Goal: Information Seeking & Learning: Find contact information

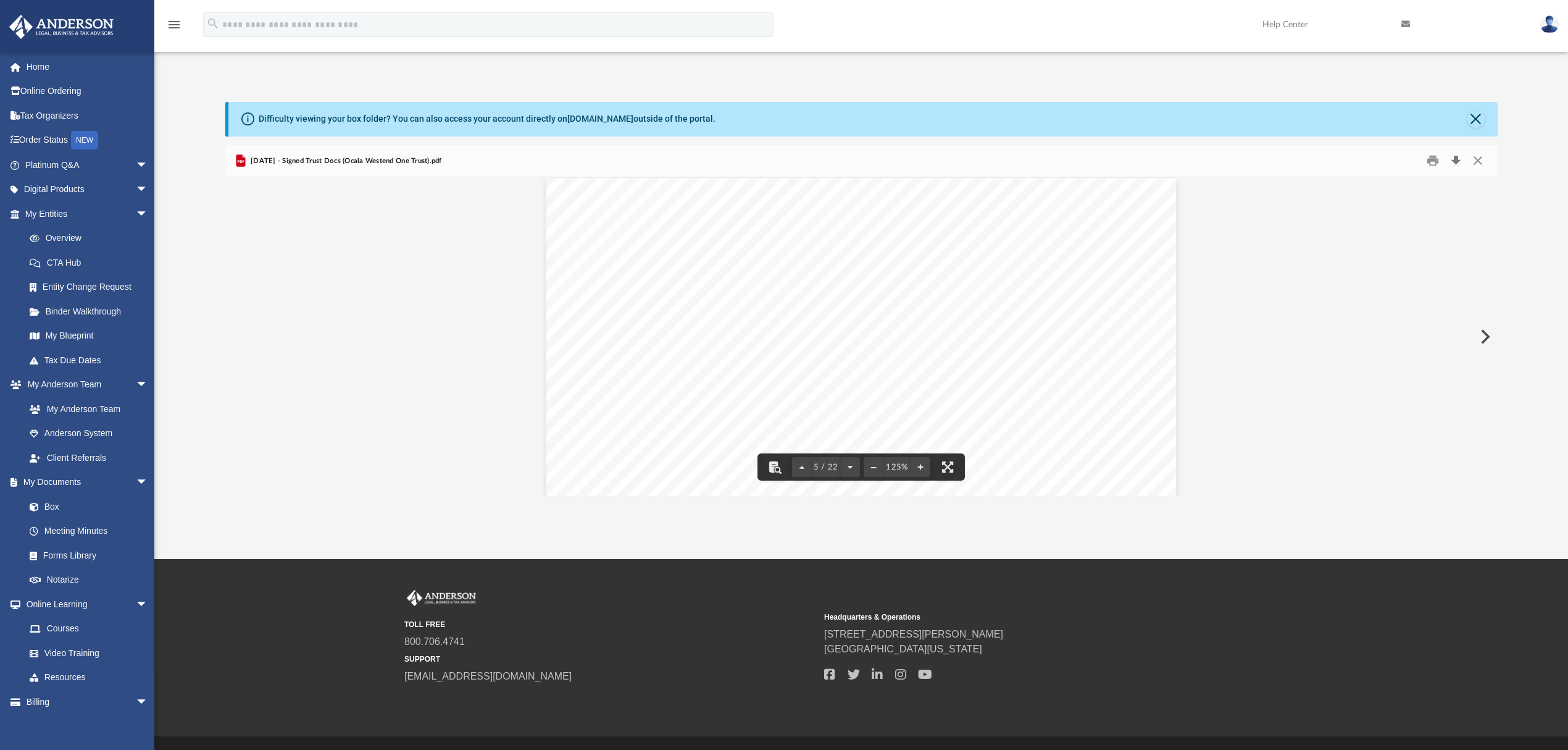
scroll to position [3340, 0]
click at [1041, 160] on button "Download" at bounding box center [1456, 161] width 23 height 19
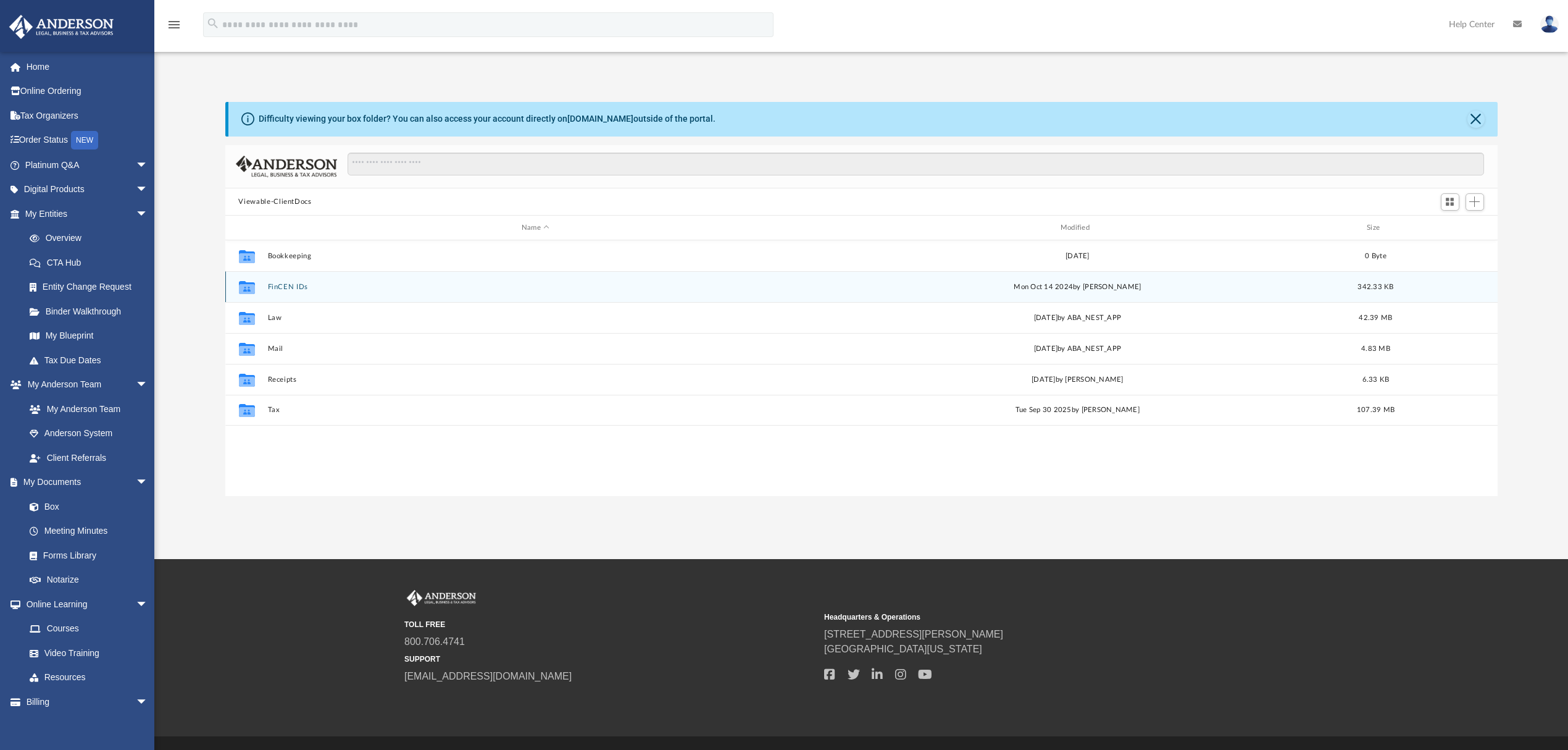
scroll to position [268, 1260]
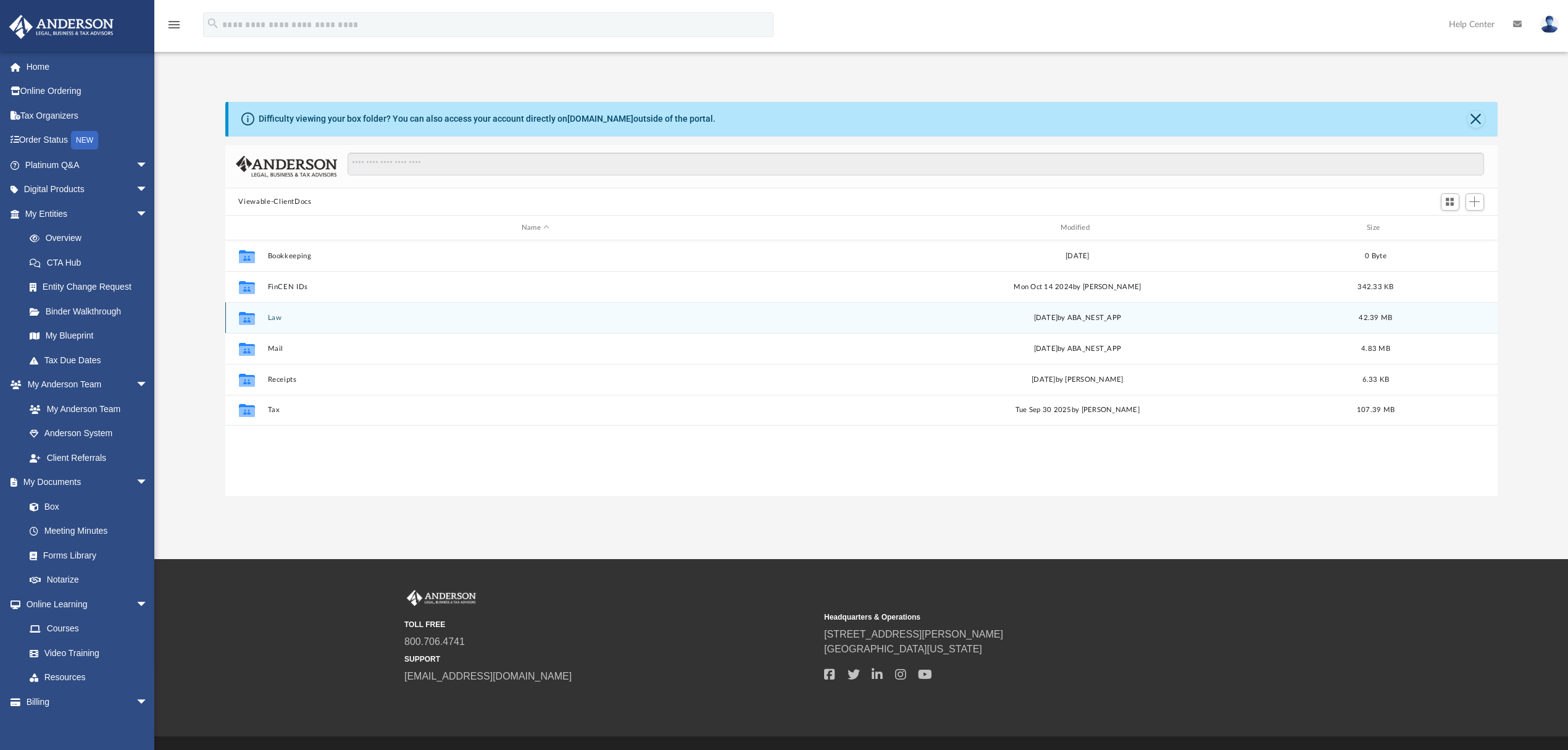
click at [275, 316] on button "Law" at bounding box center [536, 317] width 537 height 8
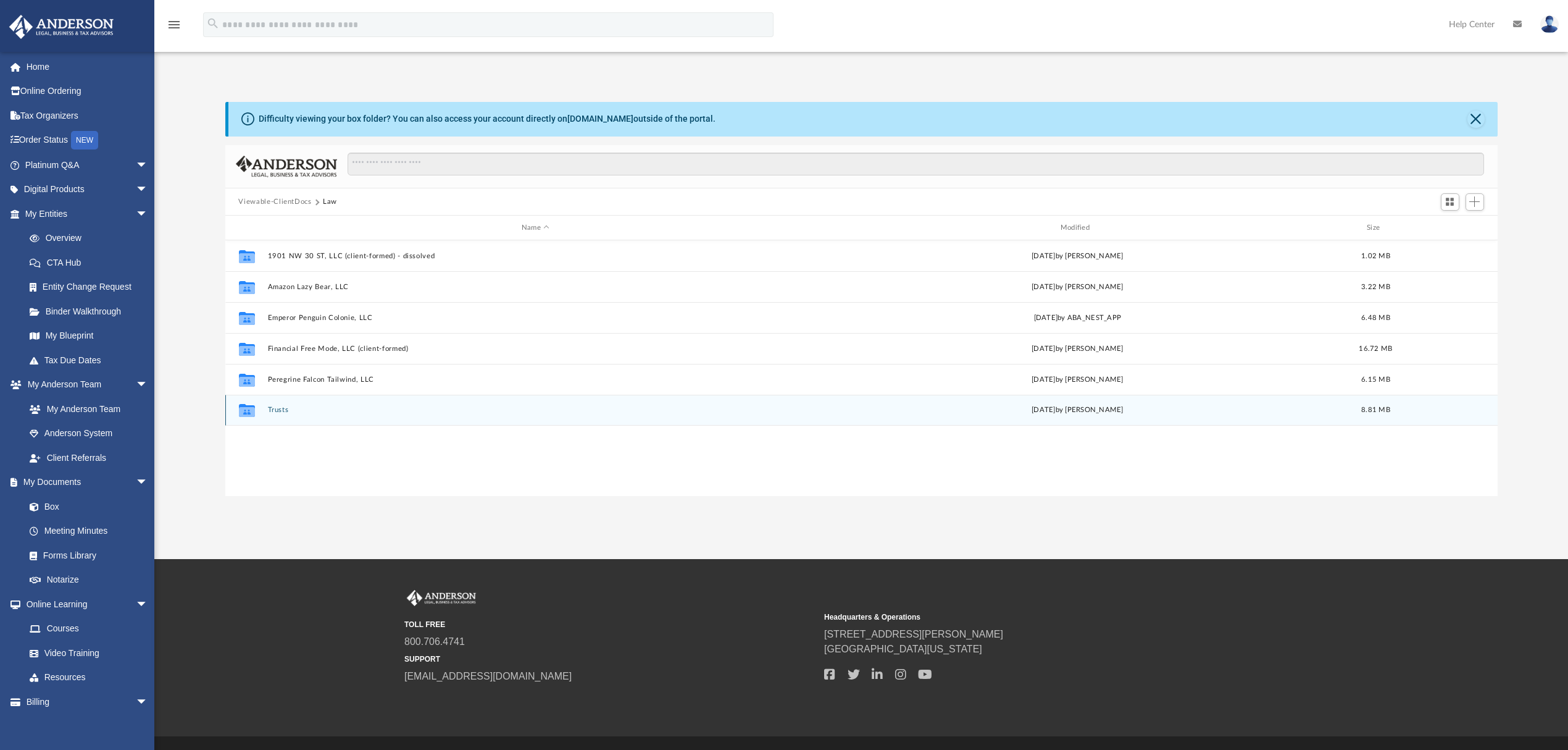
click at [274, 409] on button "Trusts" at bounding box center [536, 410] width 537 height 8
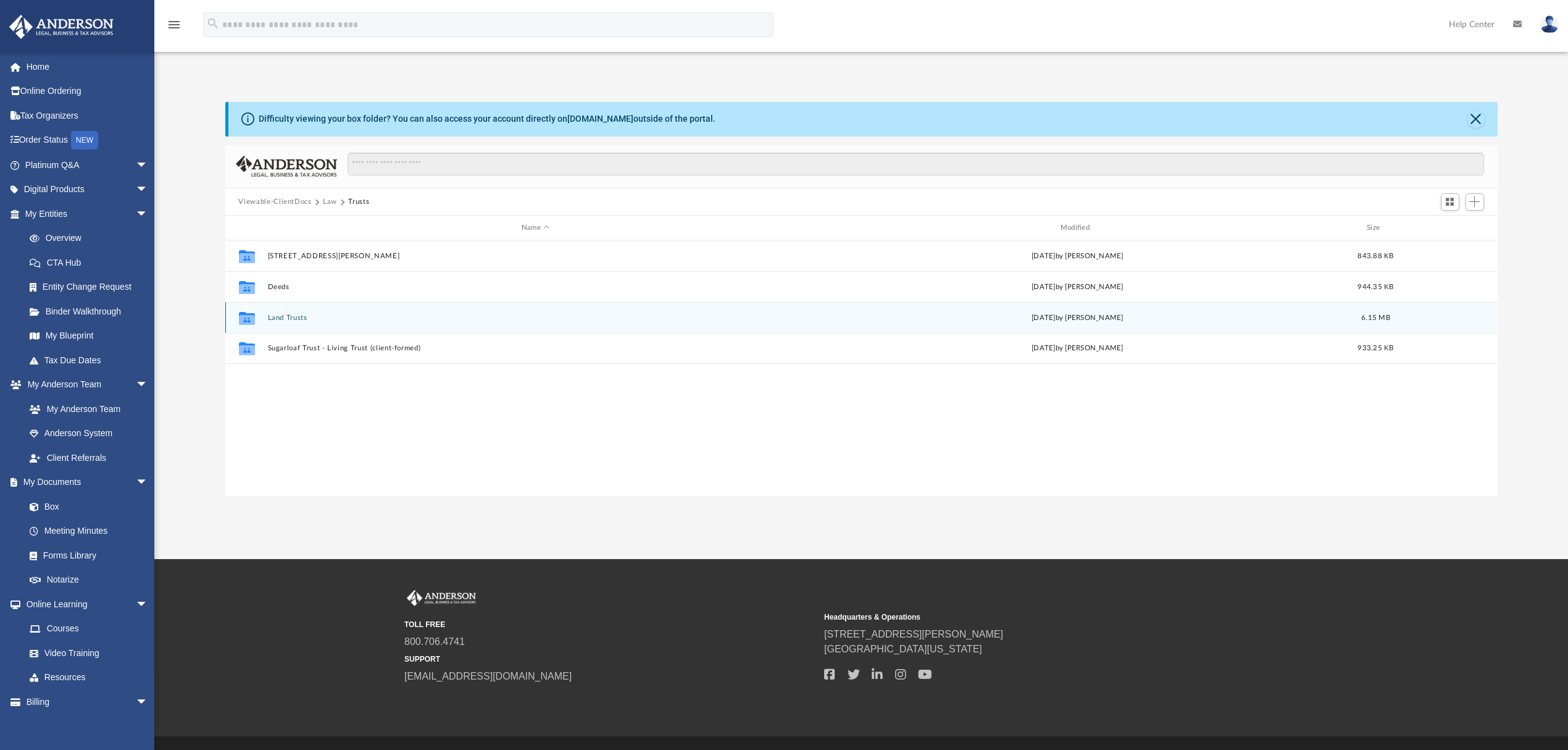
click at [278, 317] on button "Land Trusts" at bounding box center [536, 317] width 537 height 8
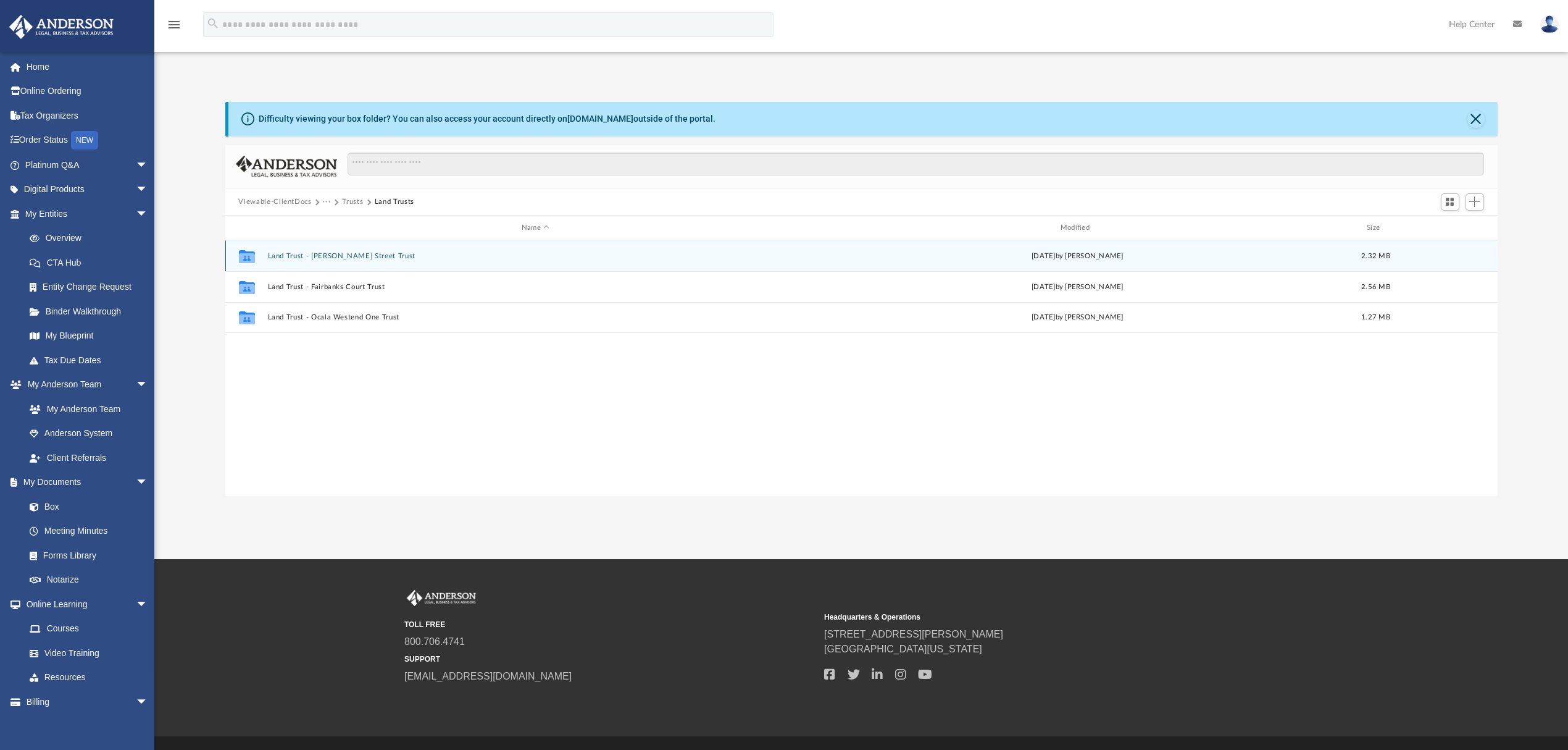
click at [341, 257] on button "Land Trust - Chandler Street Trust" at bounding box center [536, 255] width 537 height 8
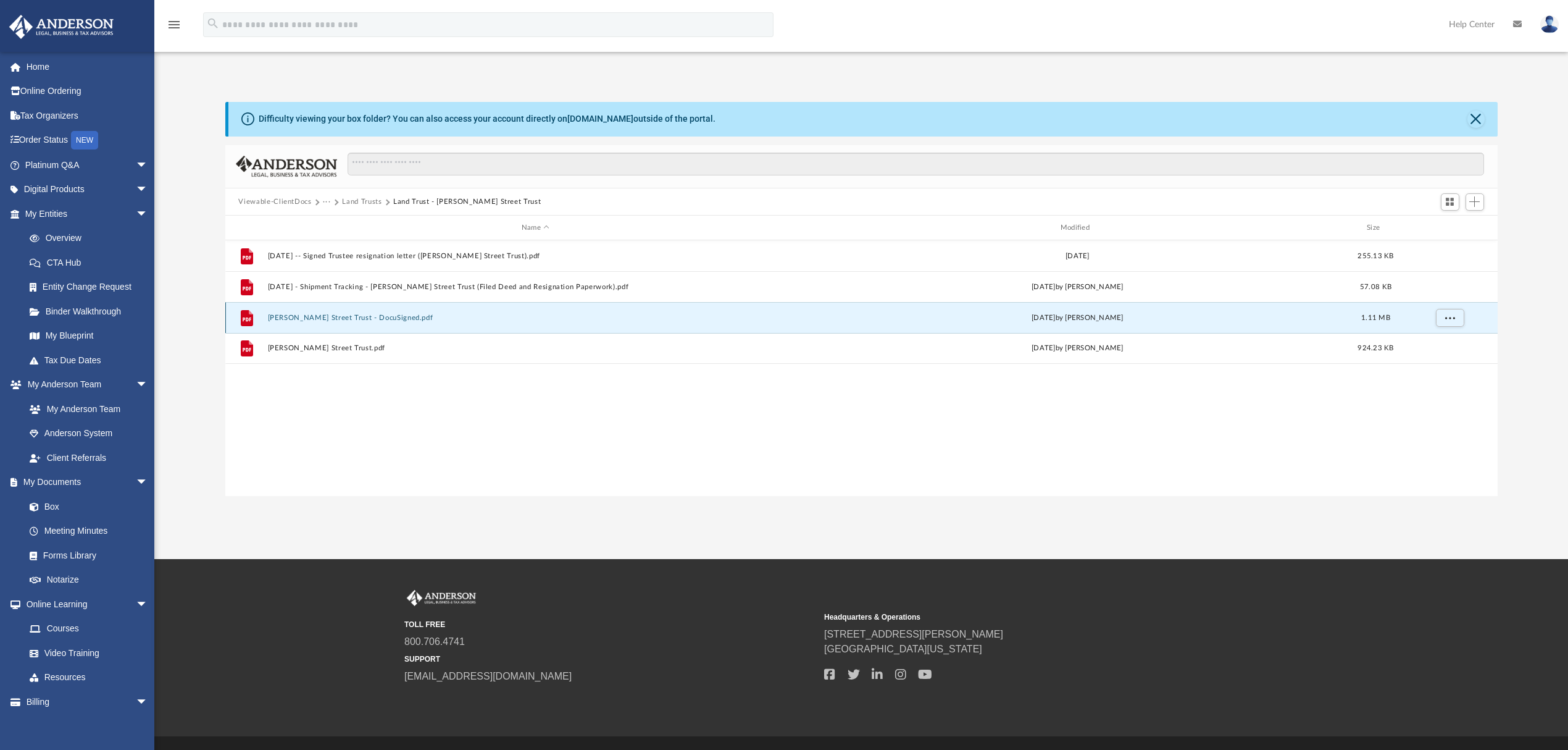
click at [352, 317] on button "Chandler Street Trust - DocuSigned.pdf" at bounding box center [536, 317] width 537 height 8
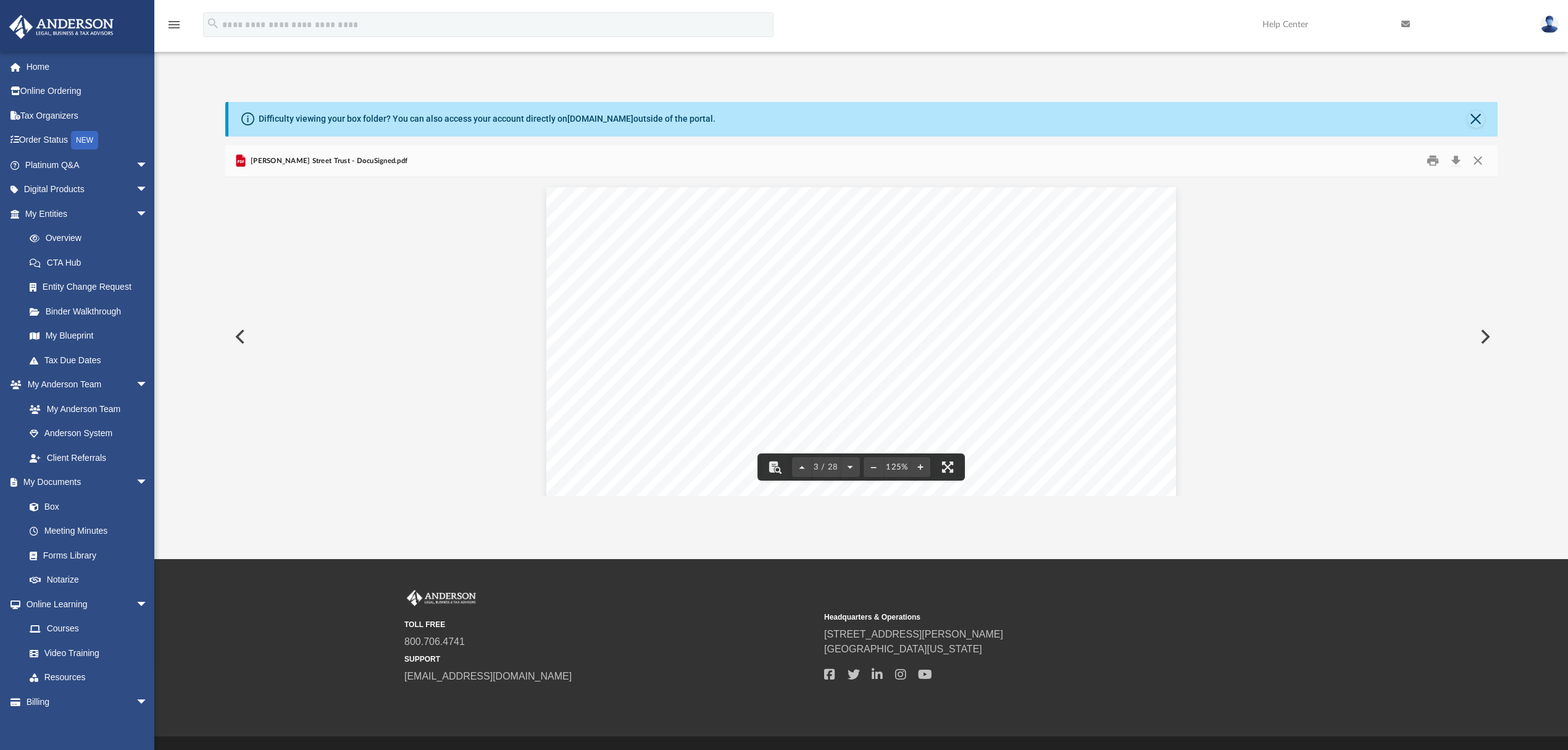
scroll to position [1666, 0]
click at [1457, 158] on button "Download" at bounding box center [1456, 161] width 23 height 19
click at [1477, 161] on button "Close" at bounding box center [1478, 161] width 23 height 19
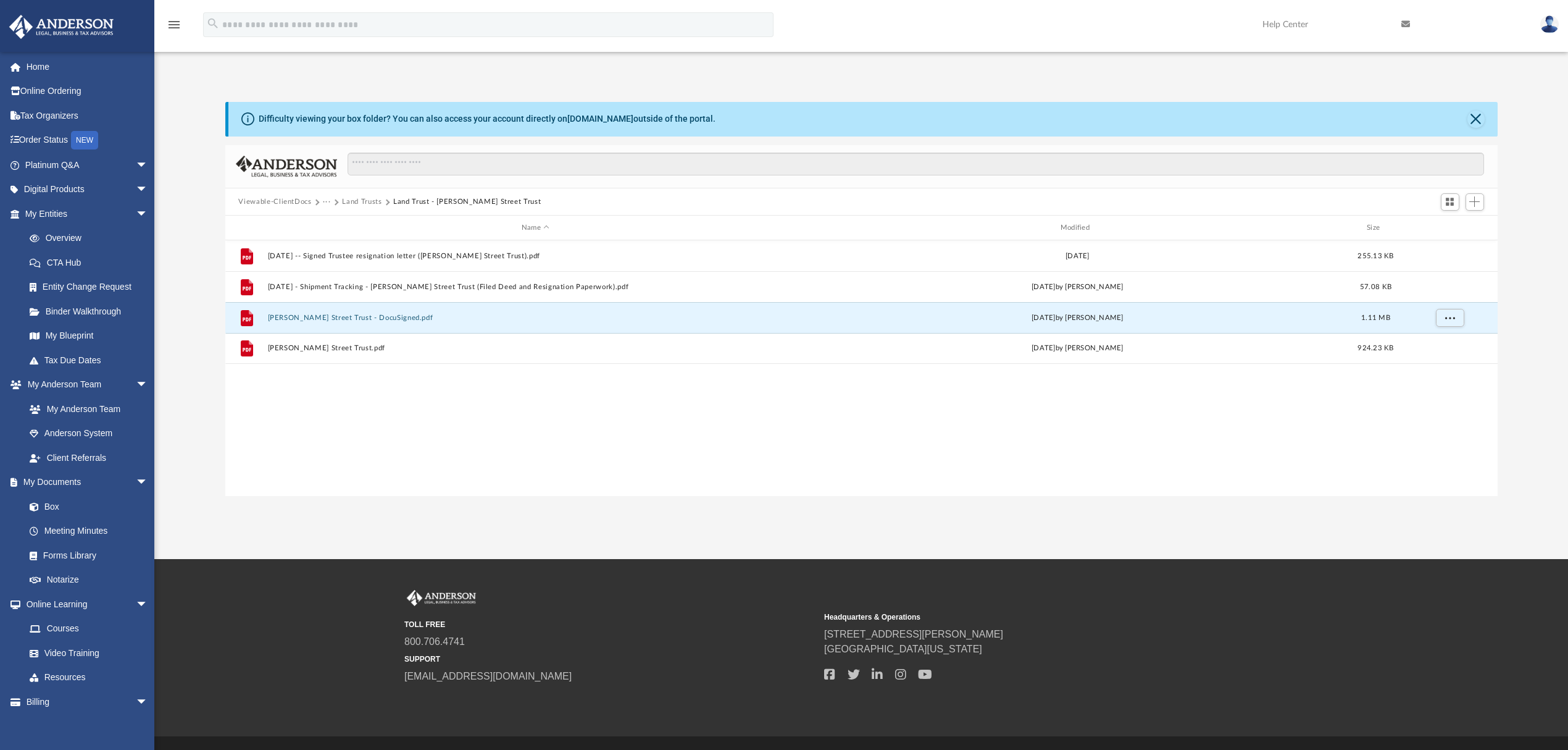
click at [366, 203] on button "Land Trusts" at bounding box center [361, 202] width 39 height 11
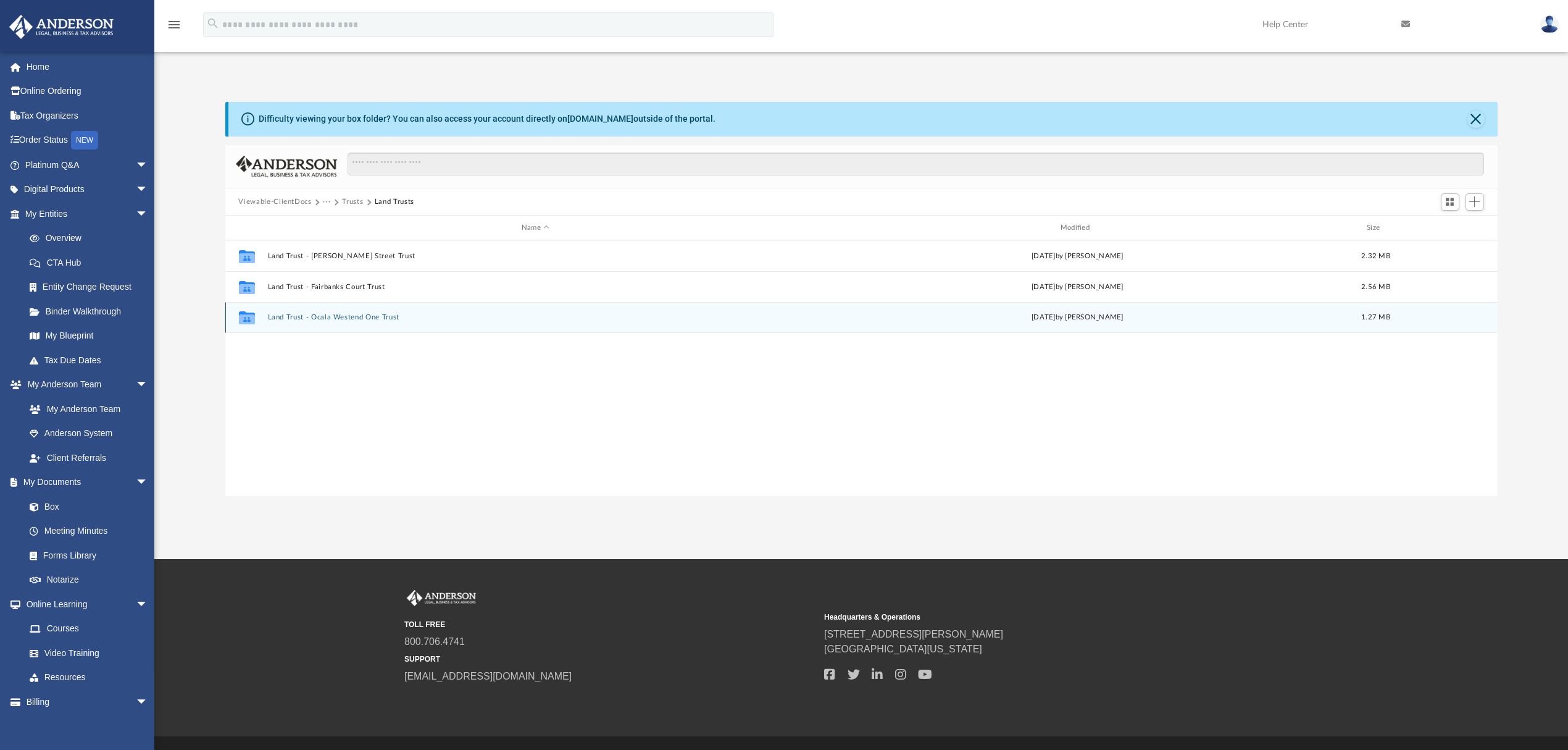
click at [332, 318] on button "Land Trust - Ocala Westend One Trust" at bounding box center [536, 317] width 537 height 8
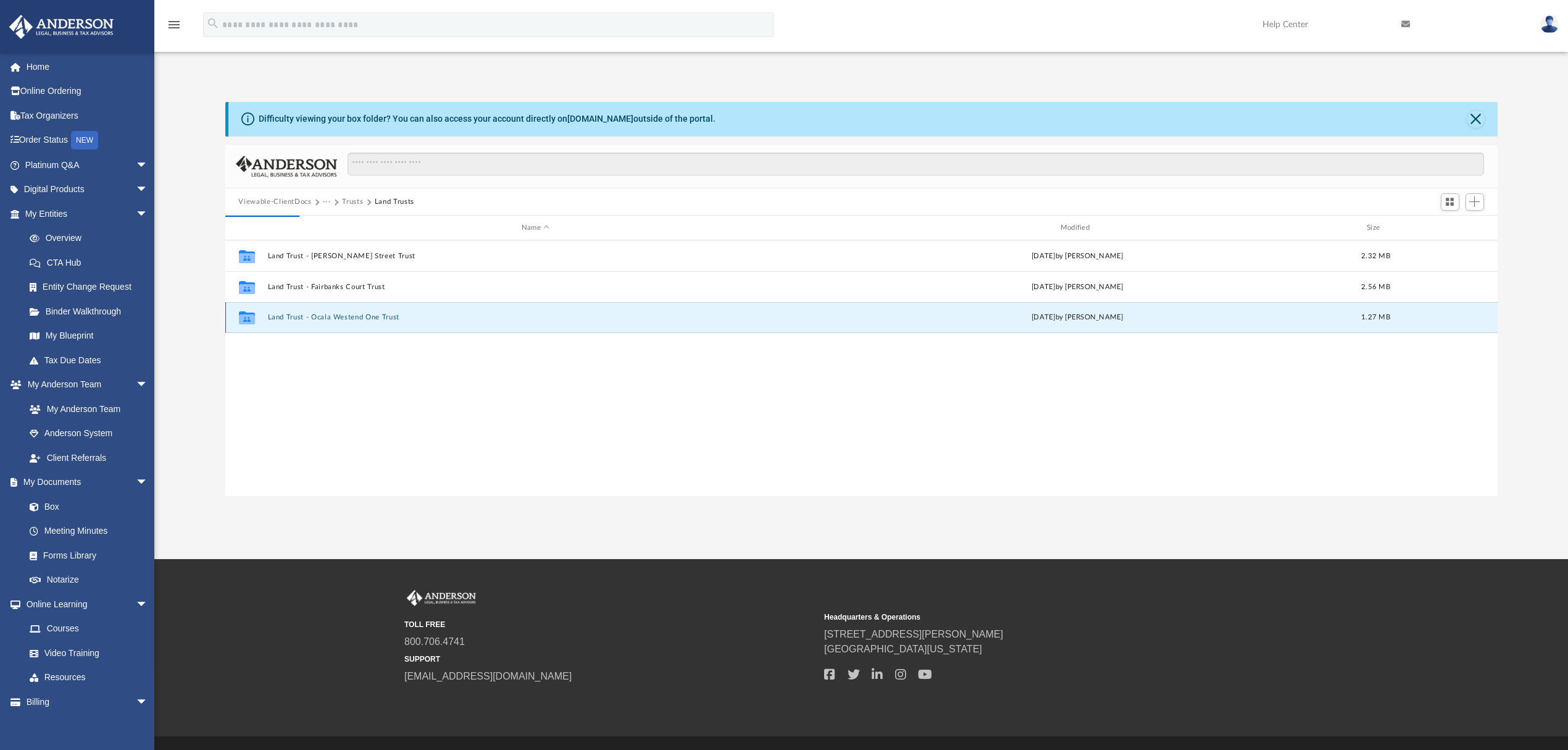
click at [332, 318] on button "Land Trust - Ocala Westend One Trust" at bounding box center [536, 317] width 537 height 8
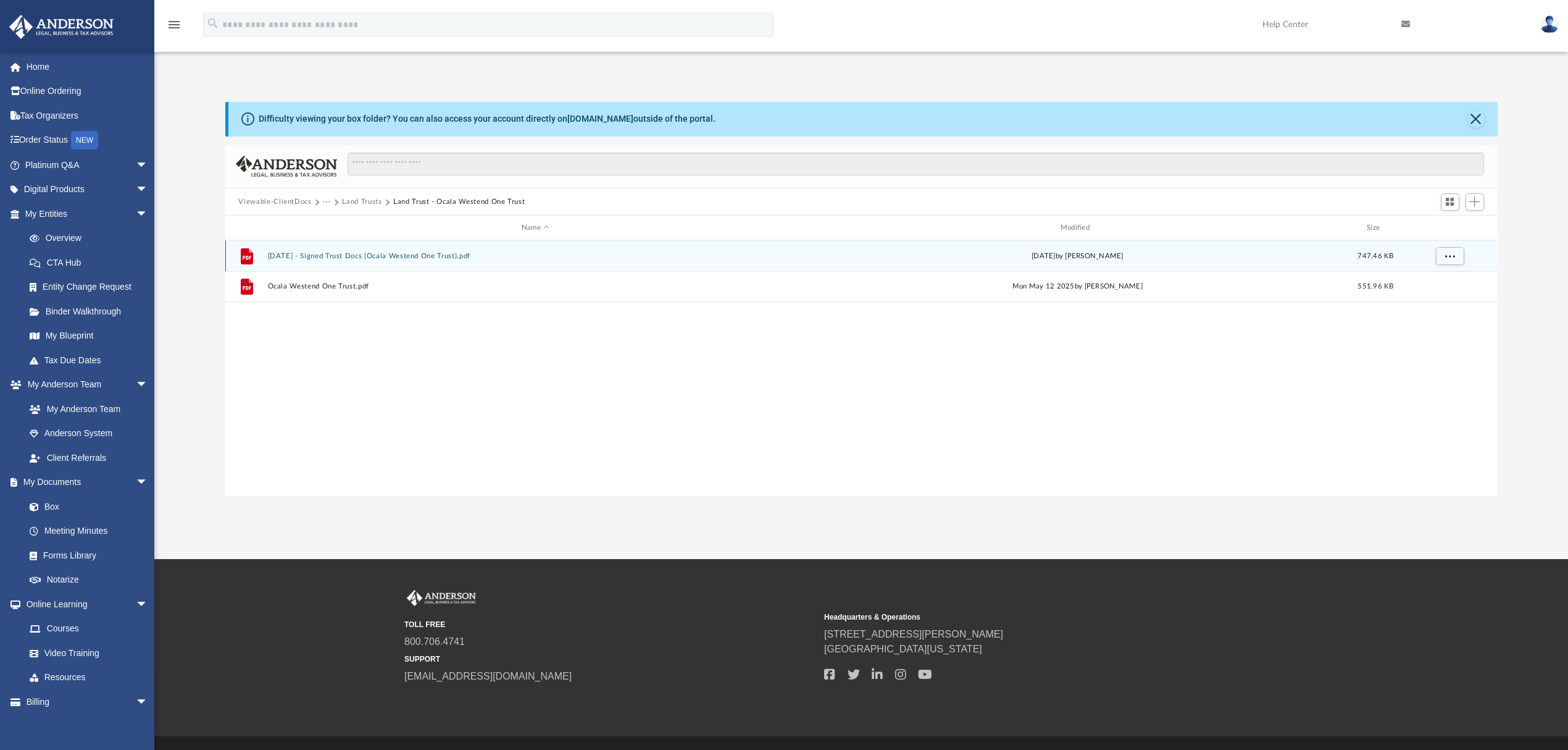
click at [342, 255] on button "2025.05.31 - Signed Trust Docs (Ocala Westend One Trust).pdf" at bounding box center [536, 255] width 537 height 8
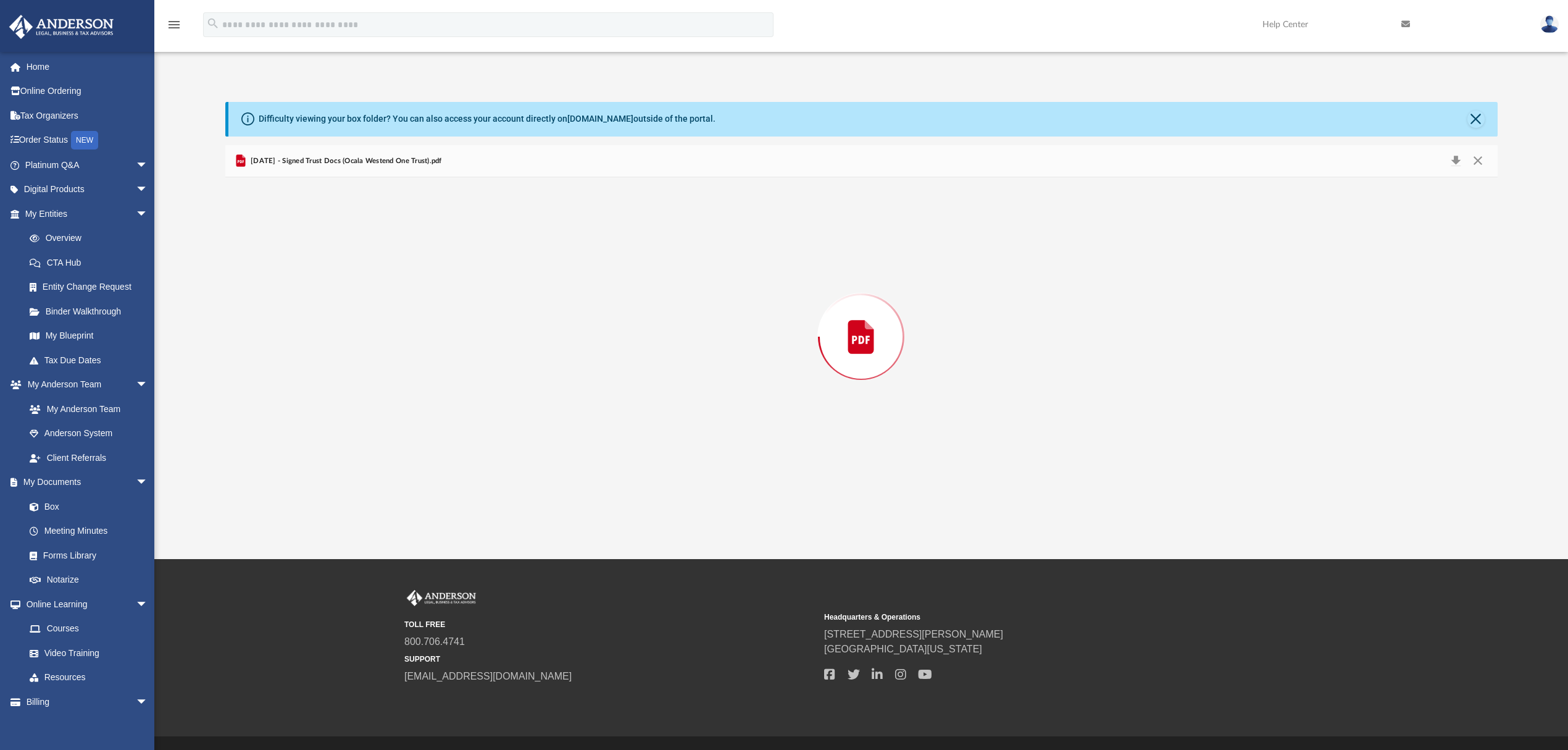
click at [342, 255] on div "Preview" at bounding box center [861, 336] width 1272 height 318
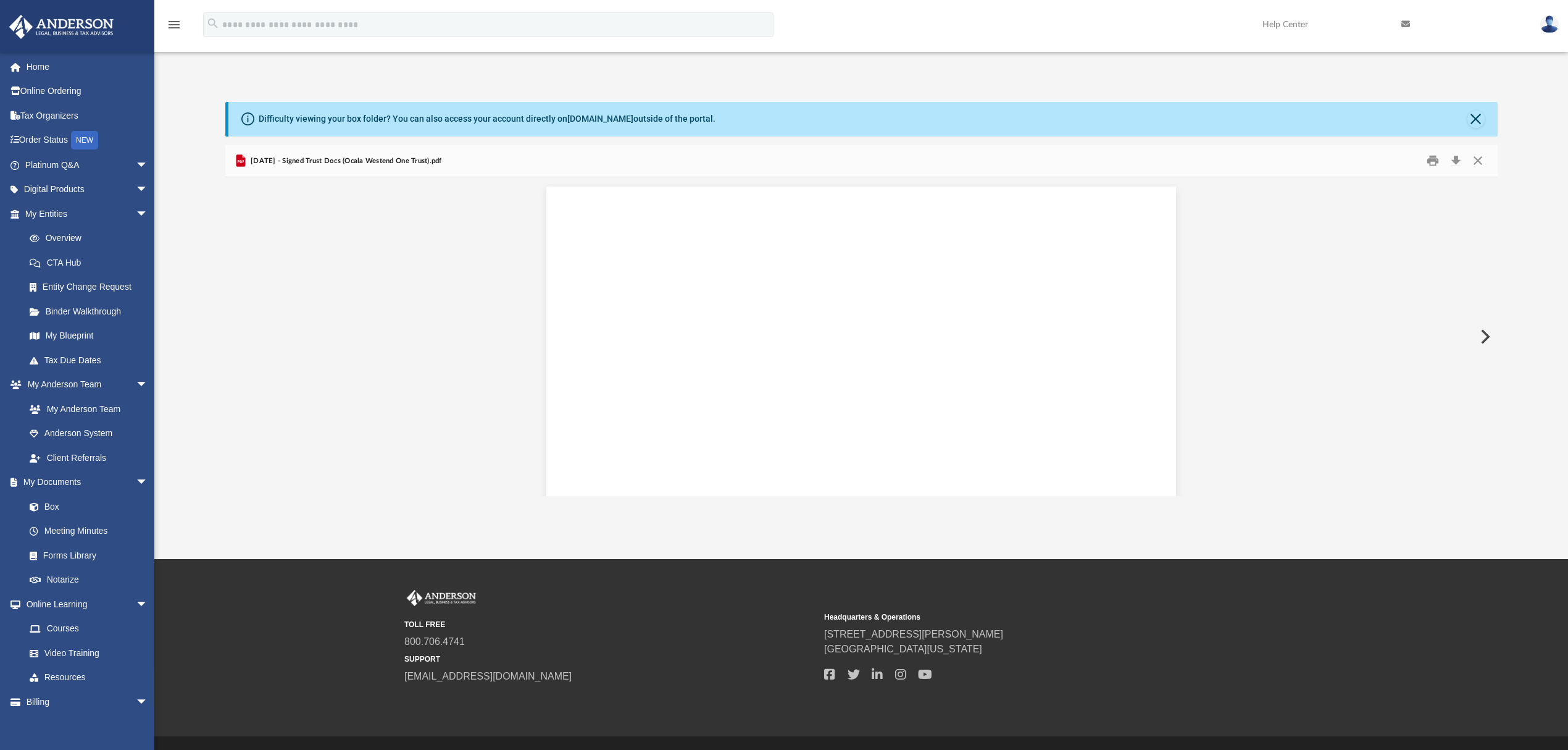
scroll to position [3332, 0]
click at [1451, 160] on button "Download" at bounding box center [1456, 161] width 23 height 19
click at [1478, 161] on button "Close" at bounding box center [1478, 161] width 23 height 19
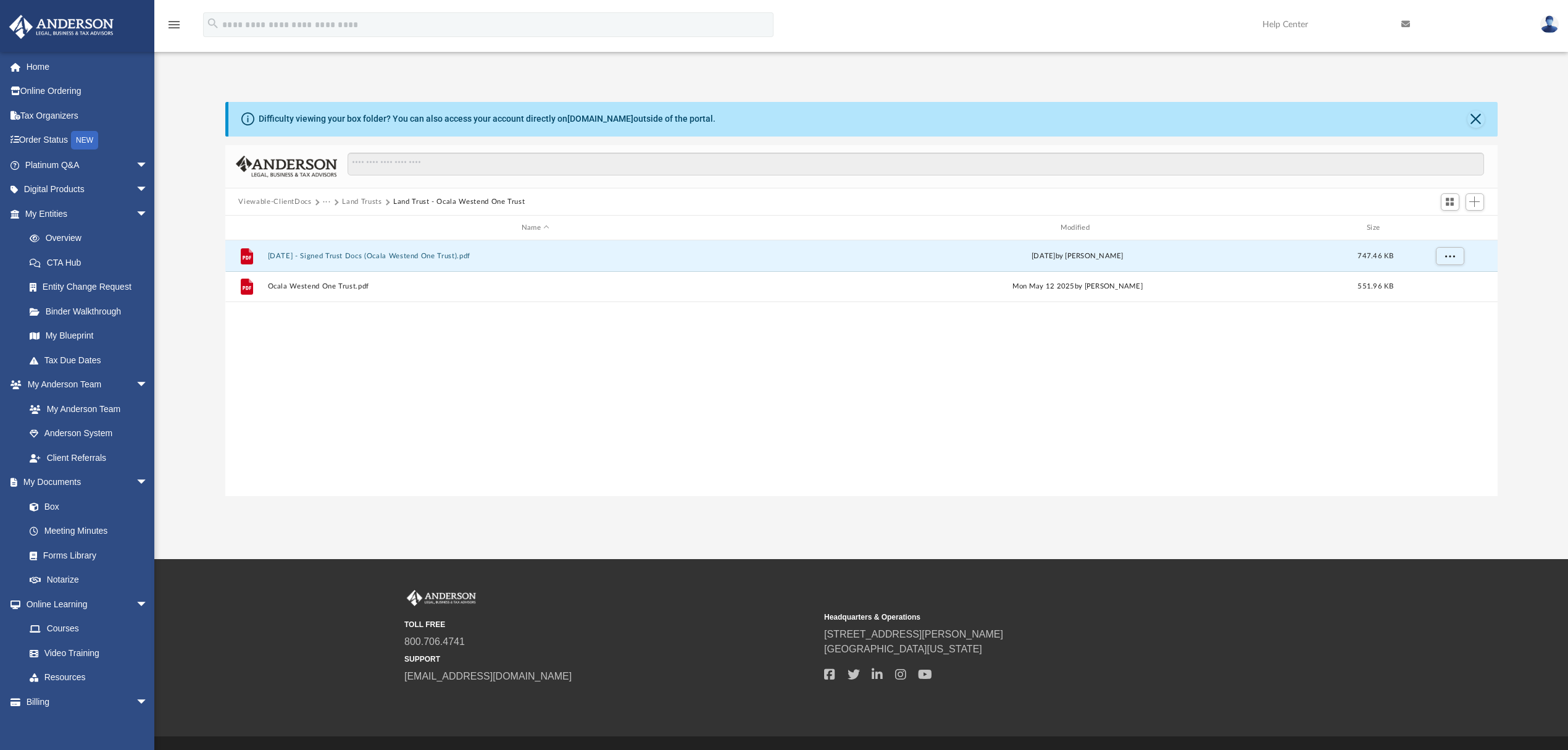
click at [369, 205] on button "Land Trusts" at bounding box center [361, 202] width 39 height 11
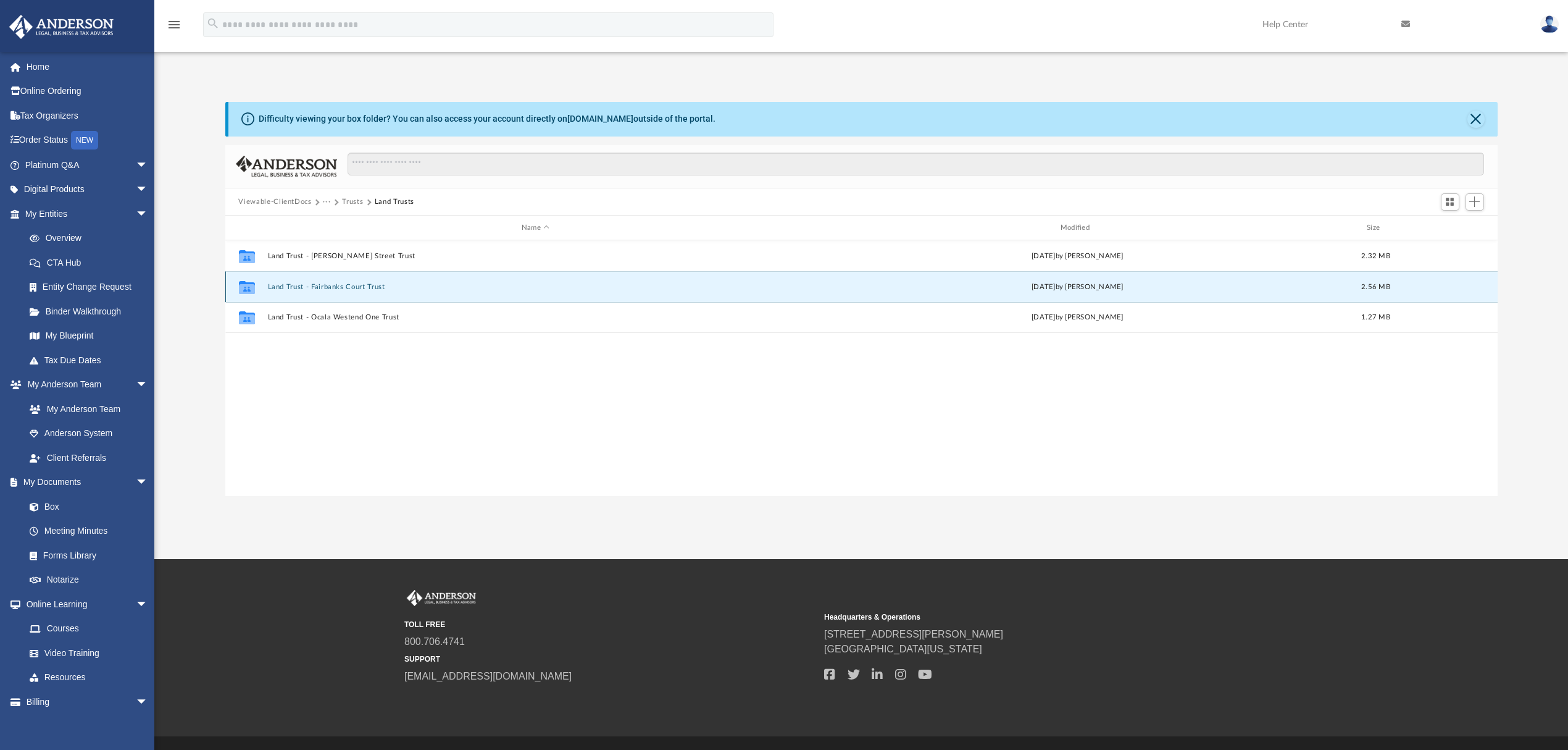
click at [356, 287] on button "Land Trust - Fairbanks Court Trust" at bounding box center [536, 286] width 537 height 8
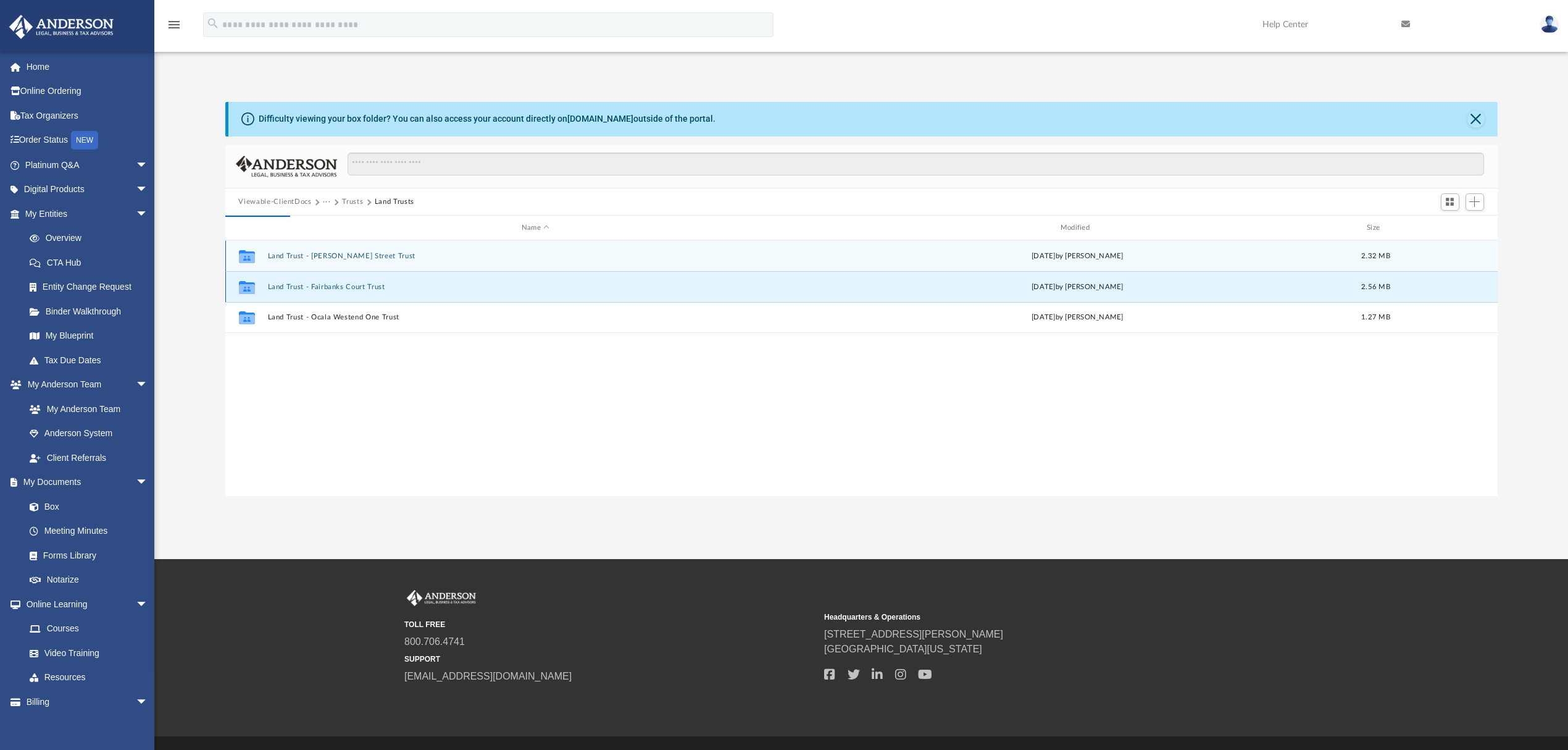
click at [356, 287] on button "Land Trust - Fairbanks Court Trust" at bounding box center [536, 286] width 537 height 8
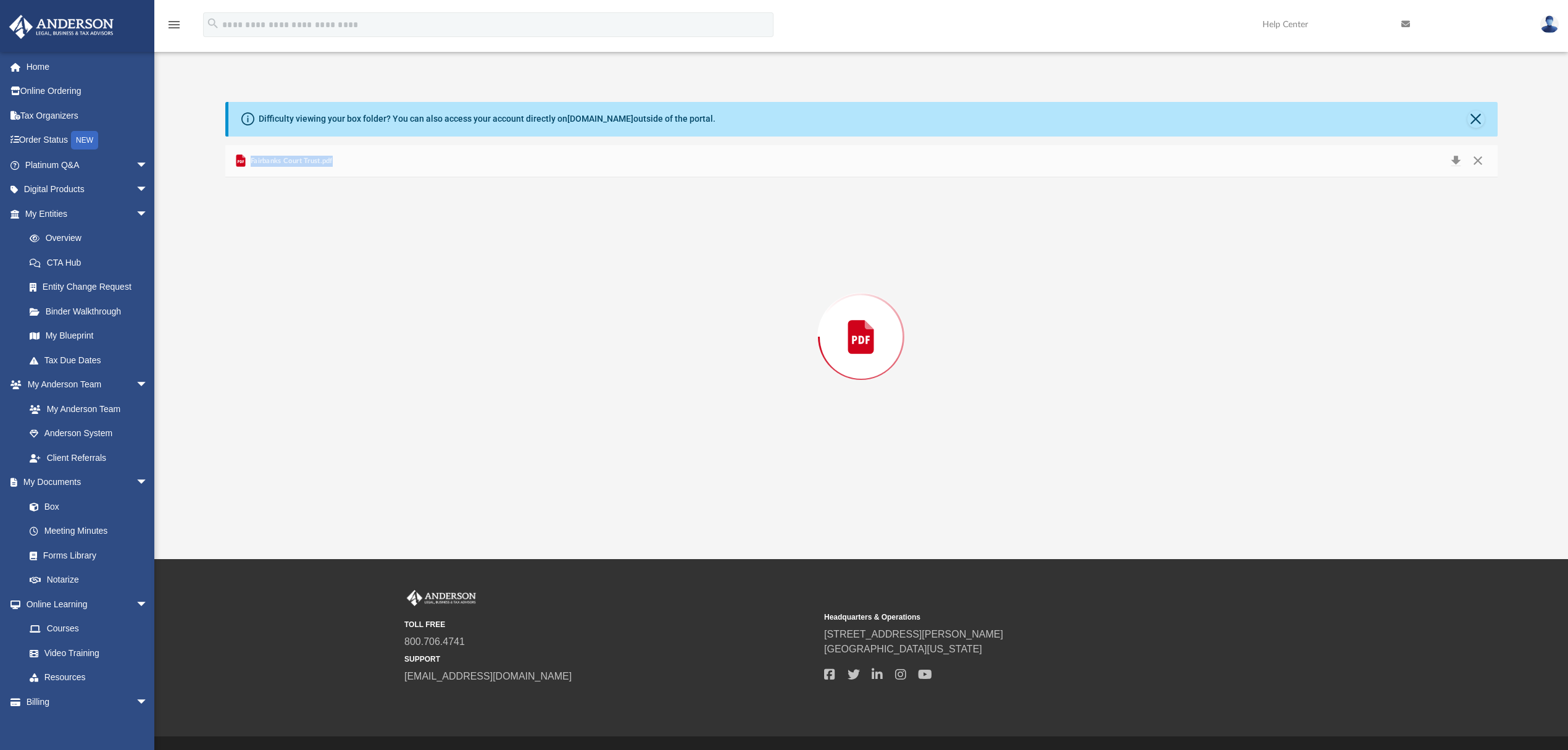
click at [356, 287] on div "Preview" at bounding box center [861, 336] width 1272 height 318
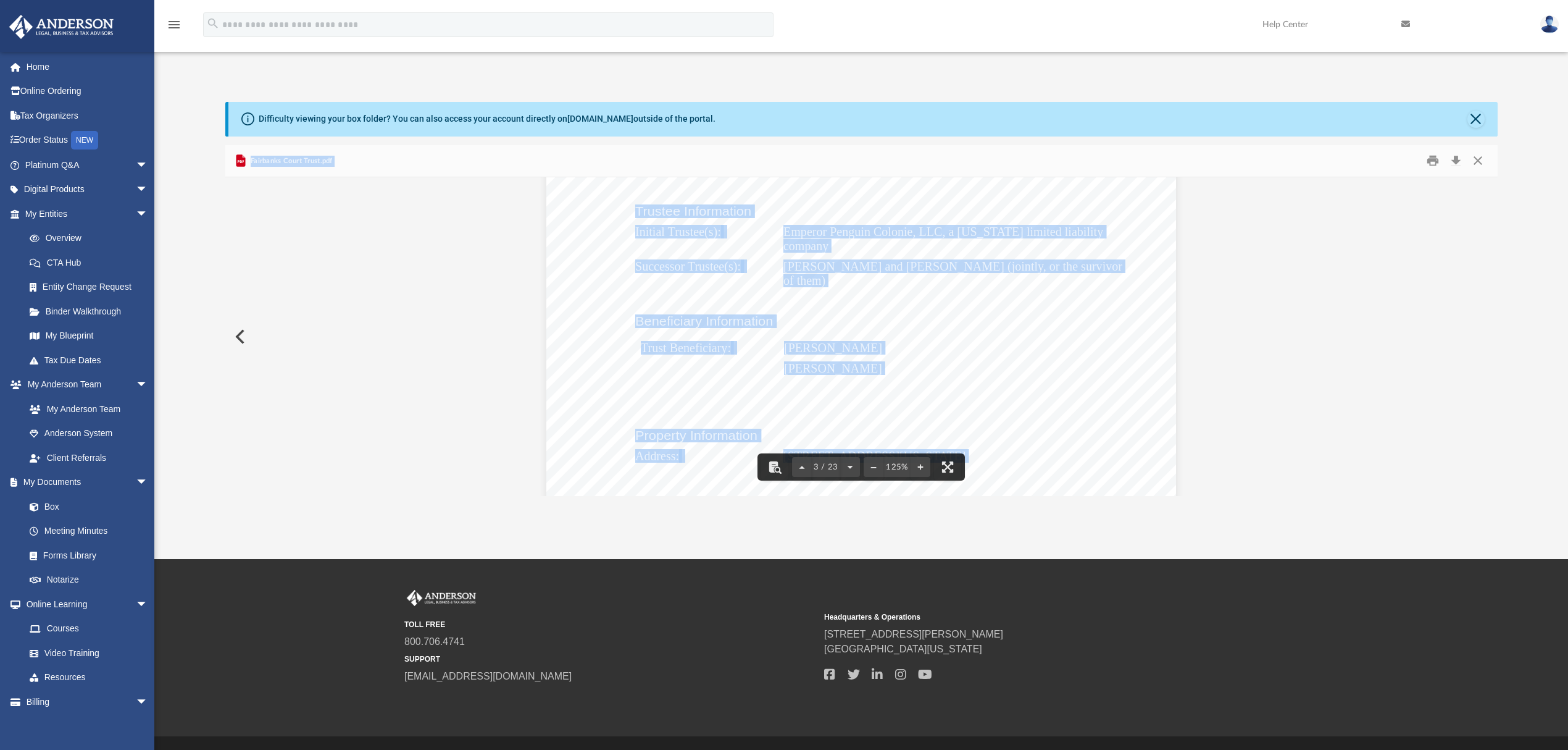
scroll to position [1851, 0]
click at [583, 347] on div "CONFIRMATION OF NAMES AND FIDUCIARIES FOR THE FAIRBANKS COURT TRUST Trust Infor…" at bounding box center [860, 409] width 630 height 815
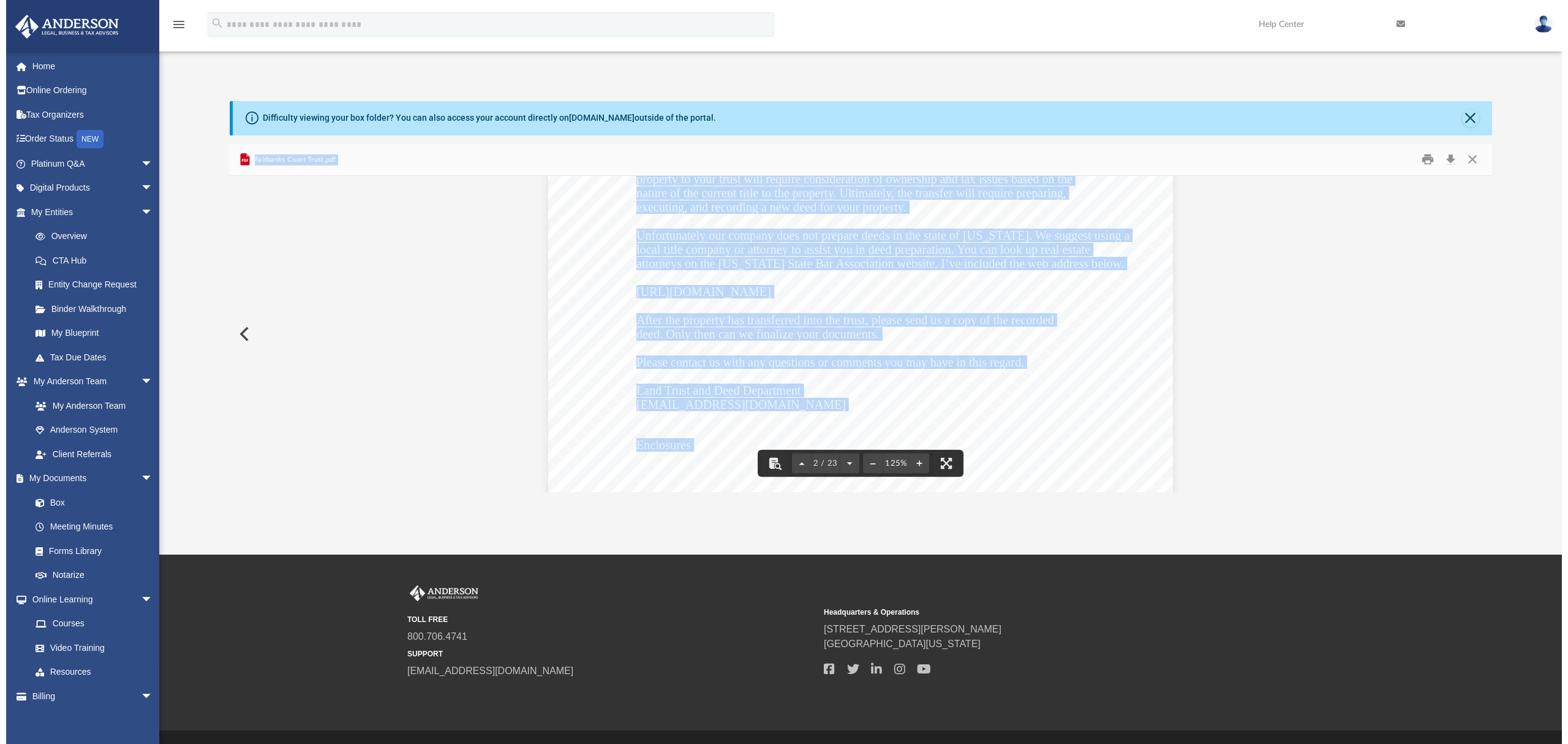
scroll to position [1134, 0]
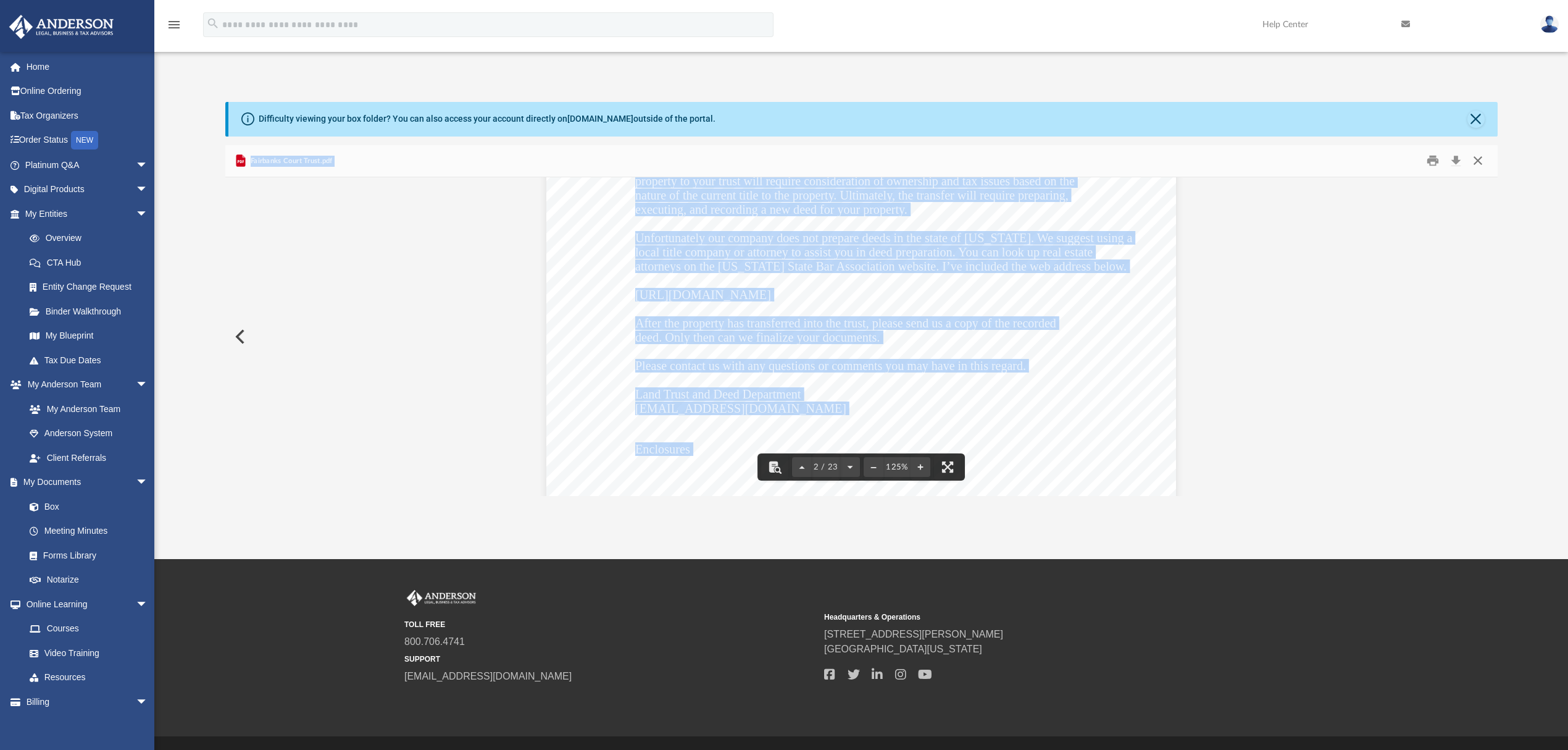
click at [1483, 156] on button "Close" at bounding box center [1478, 161] width 23 height 19
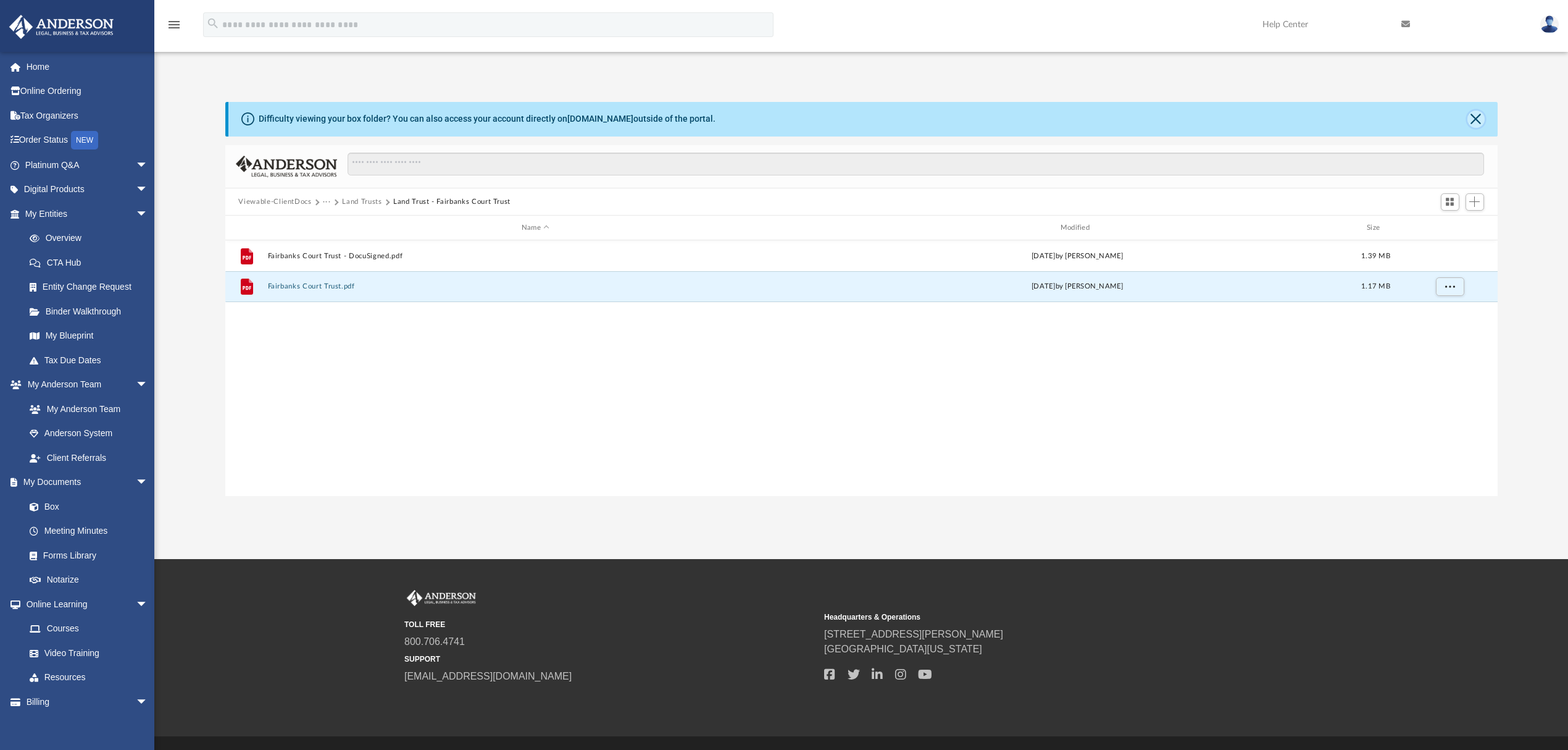
click at [1475, 118] on button "Close" at bounding box center [1476, 119] width 17 height 17
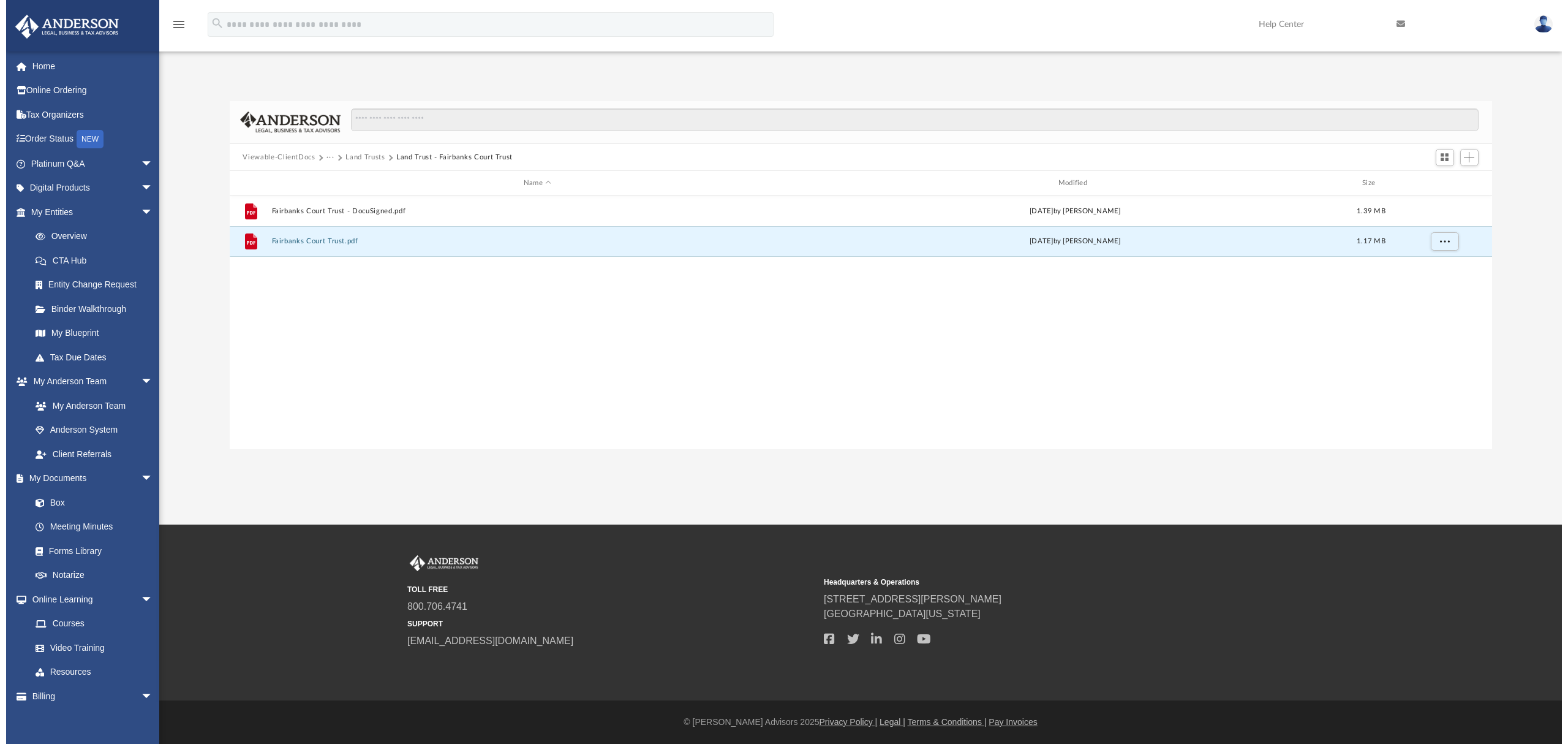
scroll to position [266, 1262]
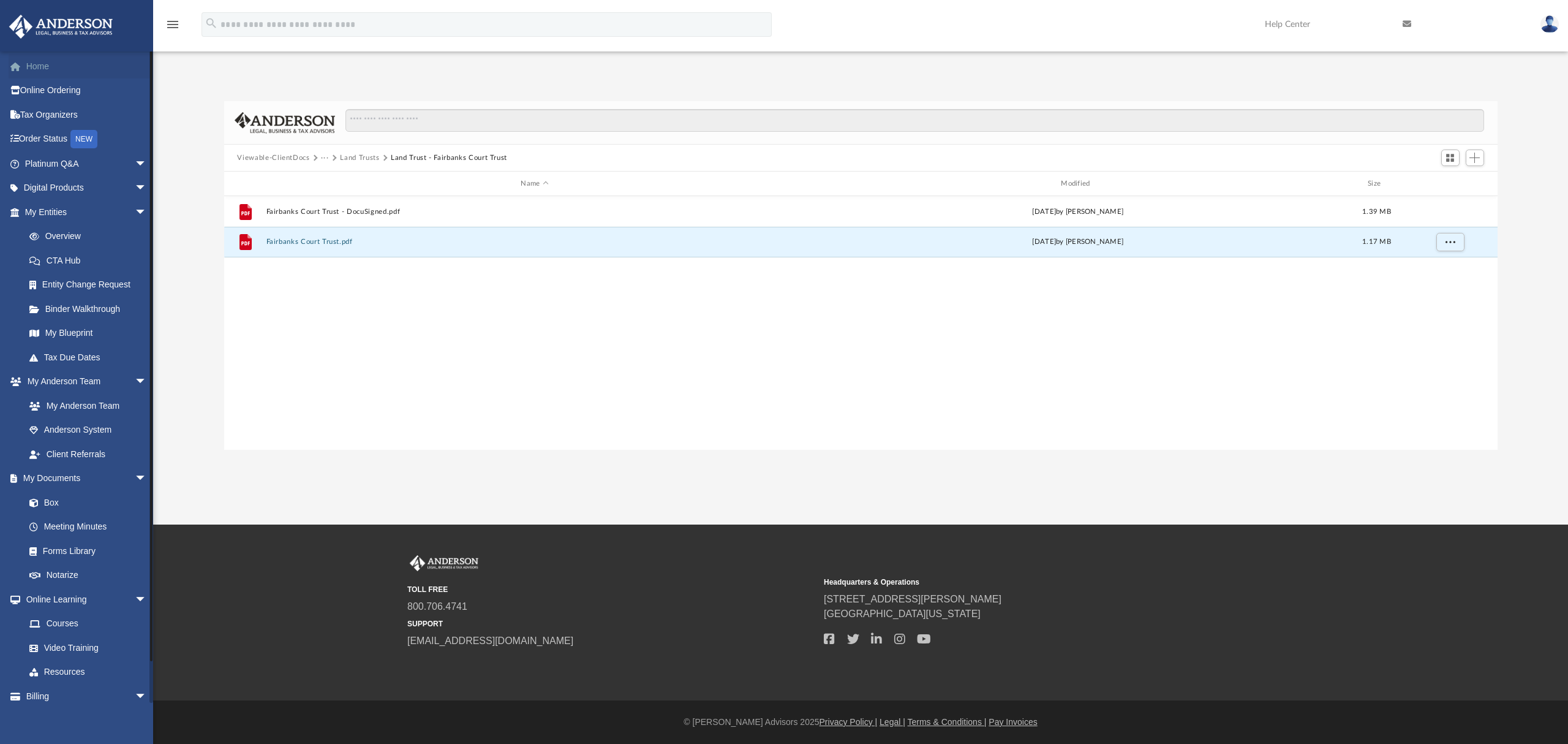
click at [42, 67] on link "Home" at bounding box center [87, 66] width 156 height 24
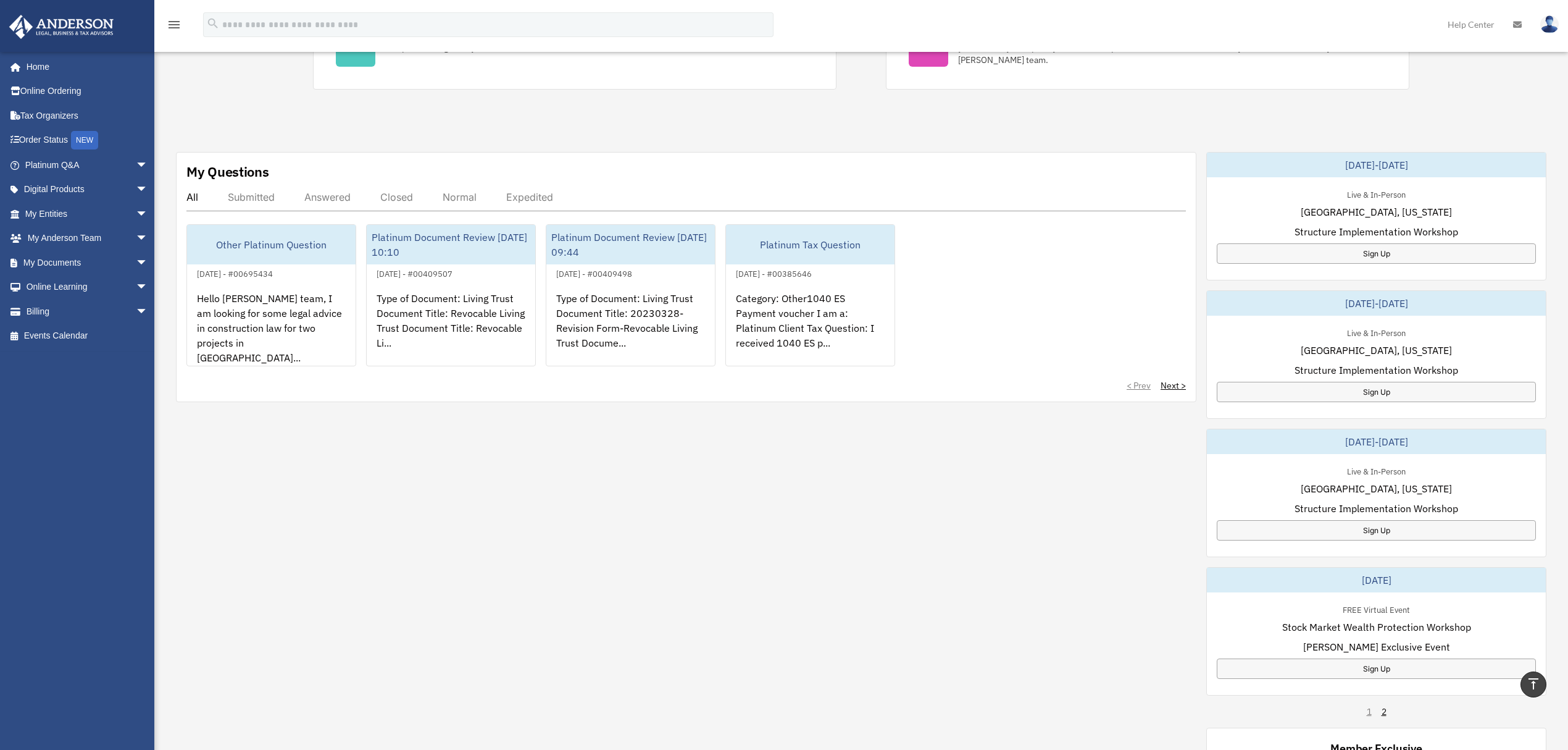
scroll to position [322, 0]
click at [248, 203] on div "Submitted" at bounding box center [251, 197] width 47 height 12
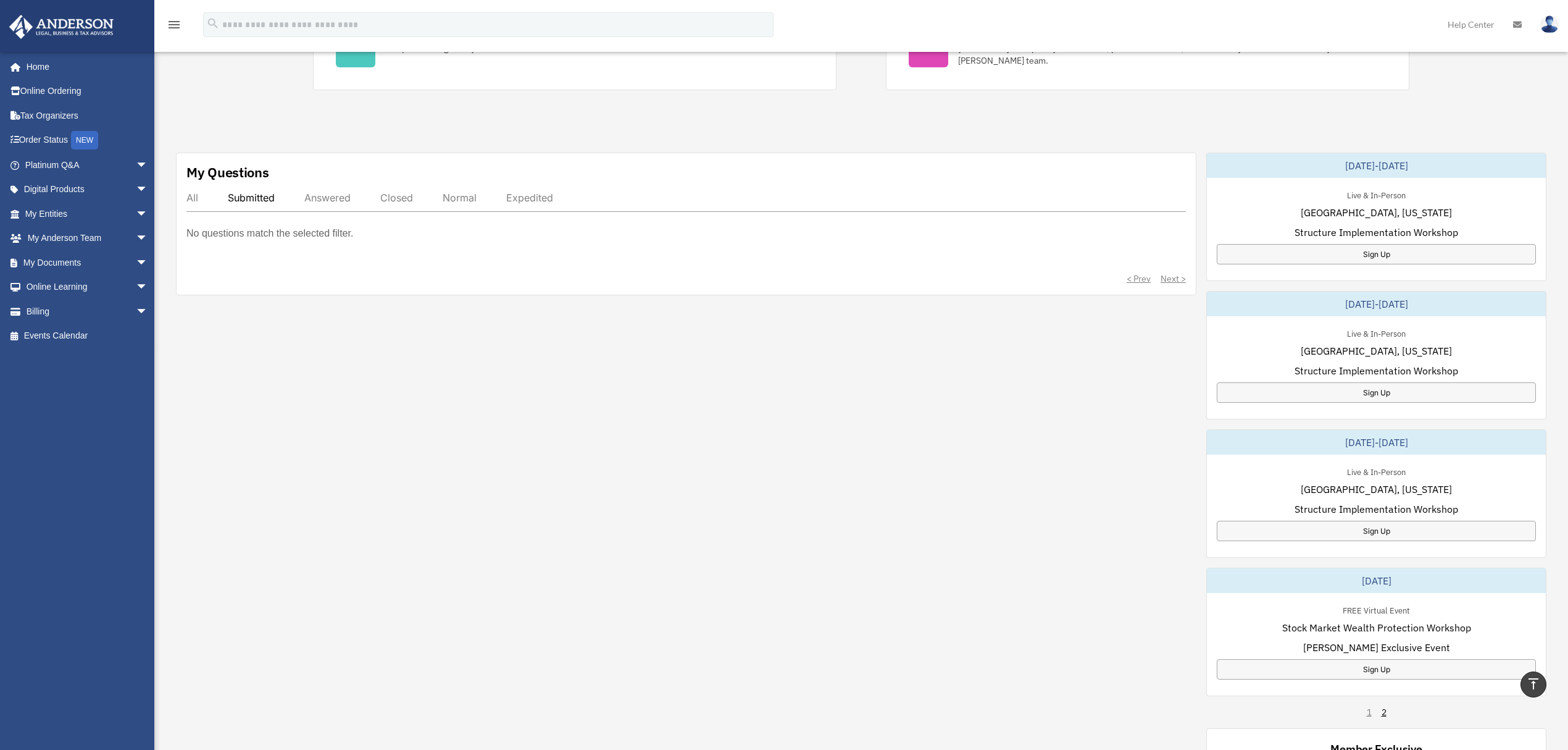
click at [342, 199] on div "Answered" at bounding box center [327, 197] width 46 height 12
click at [409, 201] on div "Closed" at bounding box center [396, 197] width 33 height 12
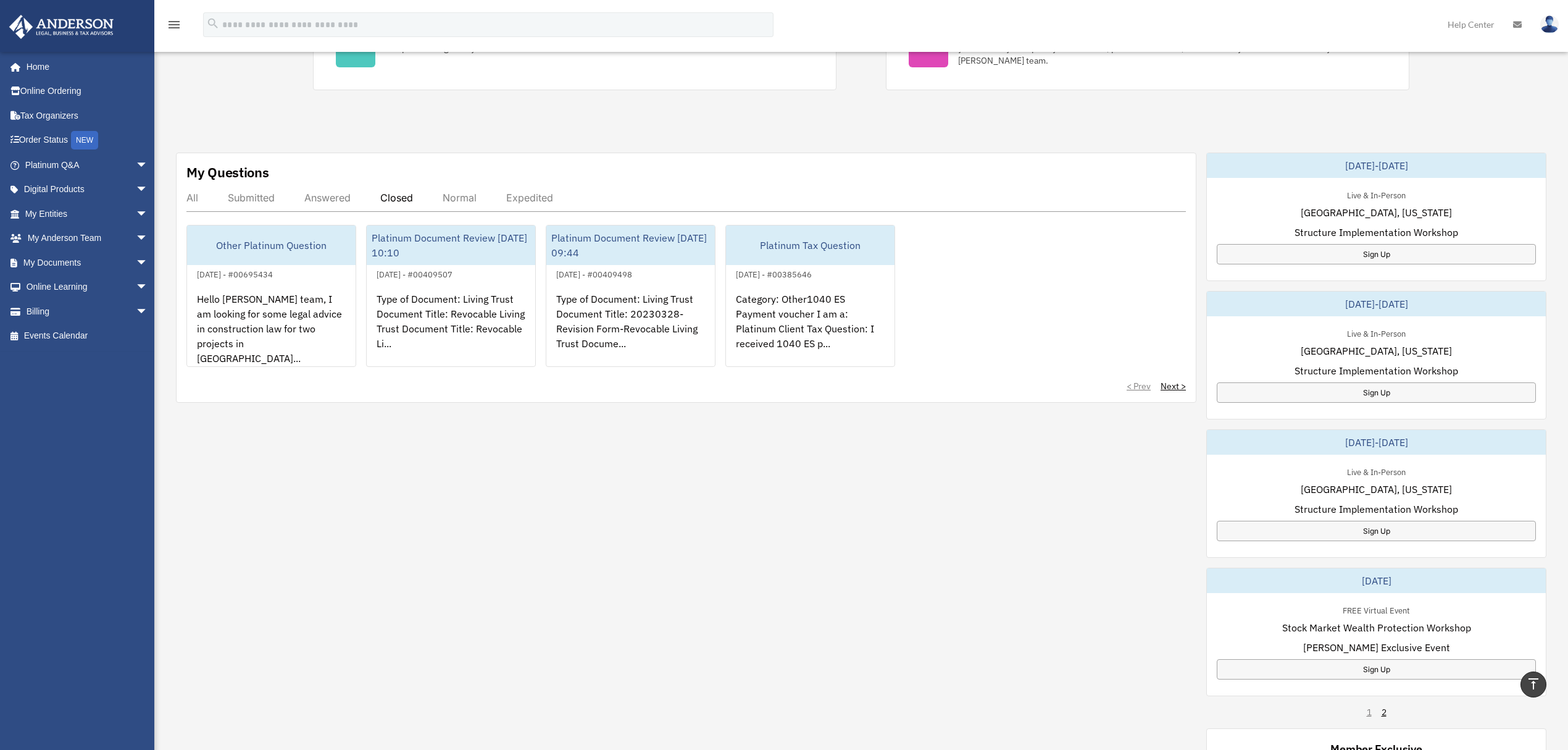
click at [453, 201] on div "Normal" at bounding box center [460, 197] width 34 height 12
click at [546, 204] on div "Expedited" at bounding box center [529, 197] width 47 height 12
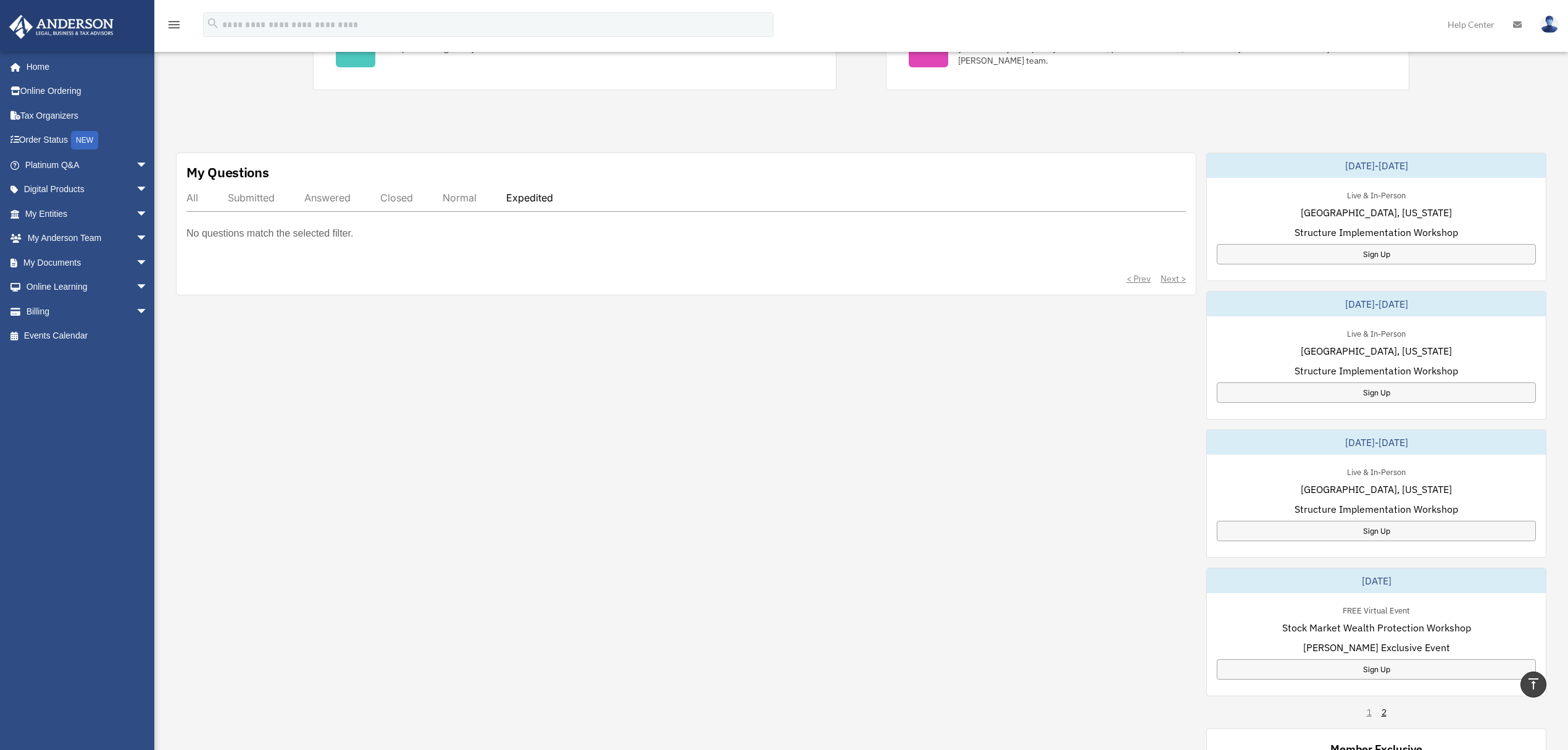
drag, startPoint x: 194, startPoint y: 198, endPoint x: 240, endPoint y: 201, distance: 46.1
click at [196, 198] on div "All" at bounding box center [192, 197] width 11 height 12
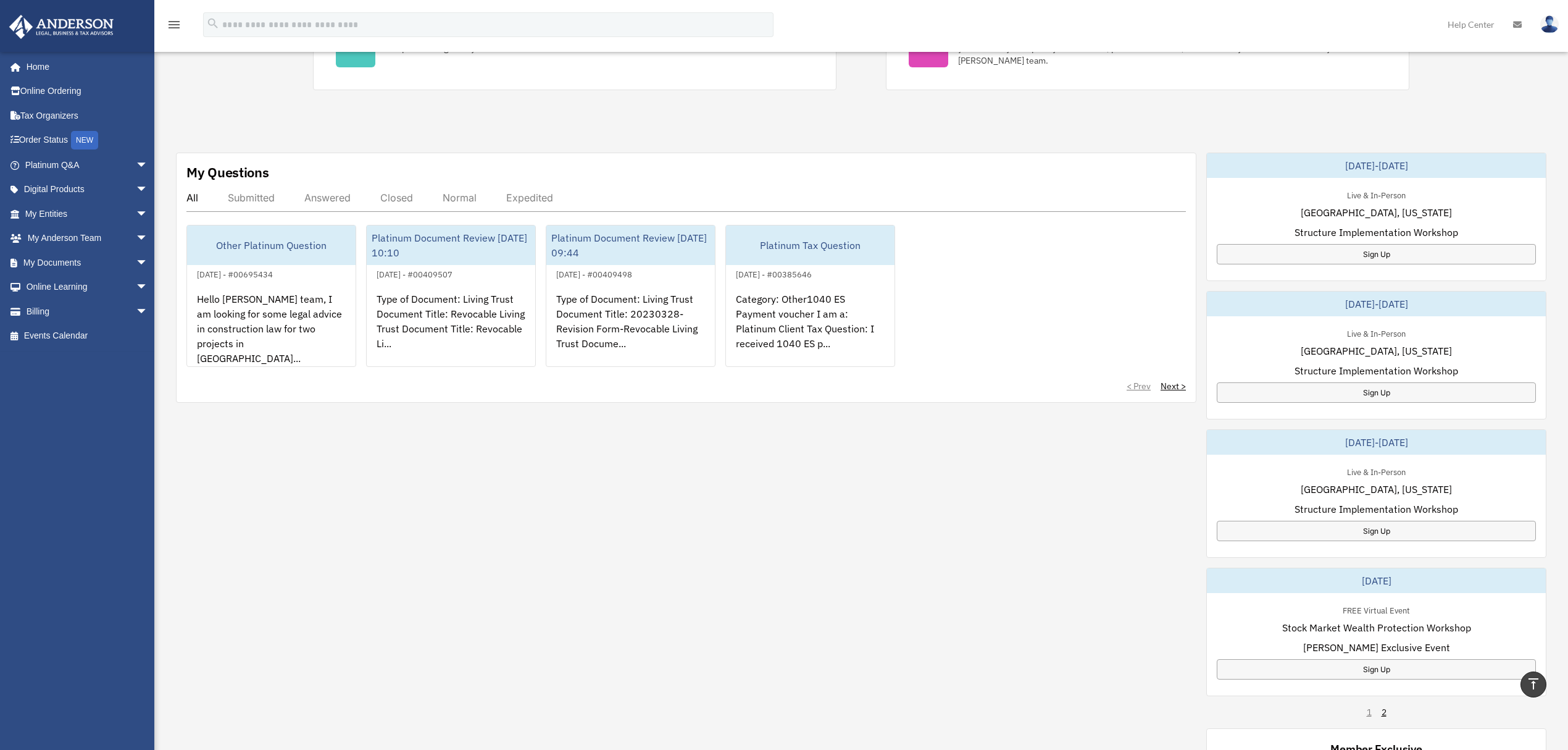
click at [263, 201] on div "Submitted" at bounding box center [251, 197] width 47 height 12
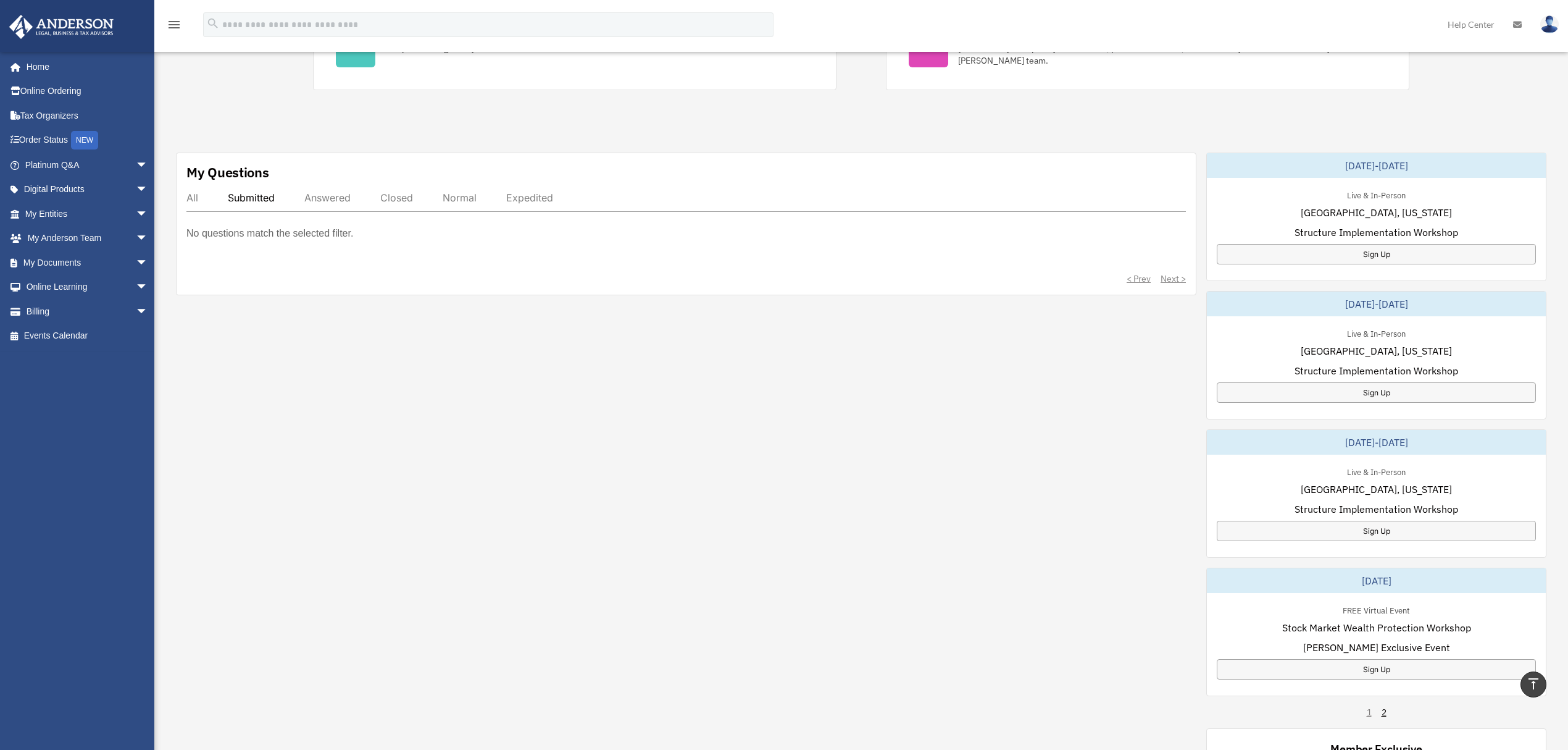
click at [194, 198] on div "All" at bounding box center [192, 197] width 11 height 12
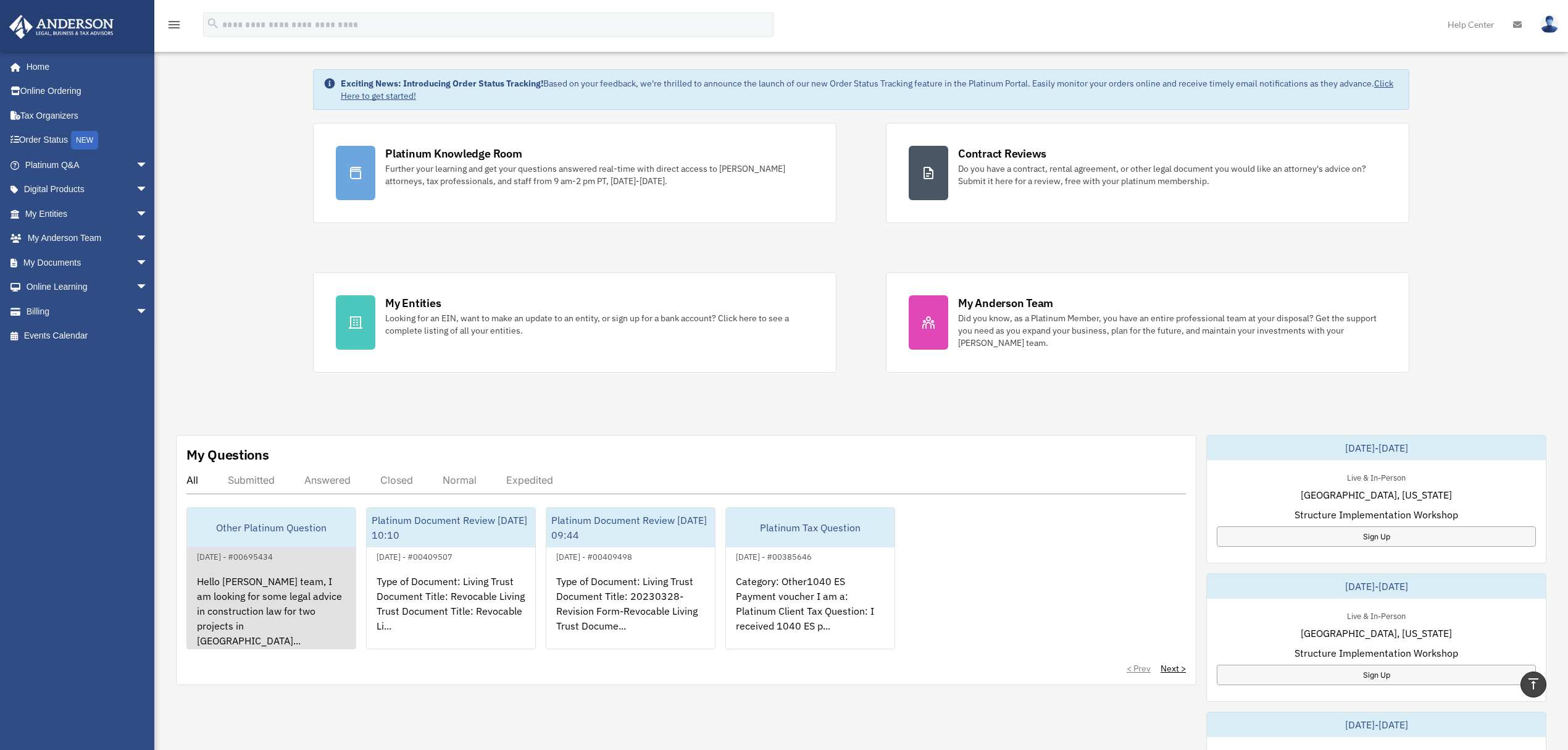
scroll to position [0, 0]
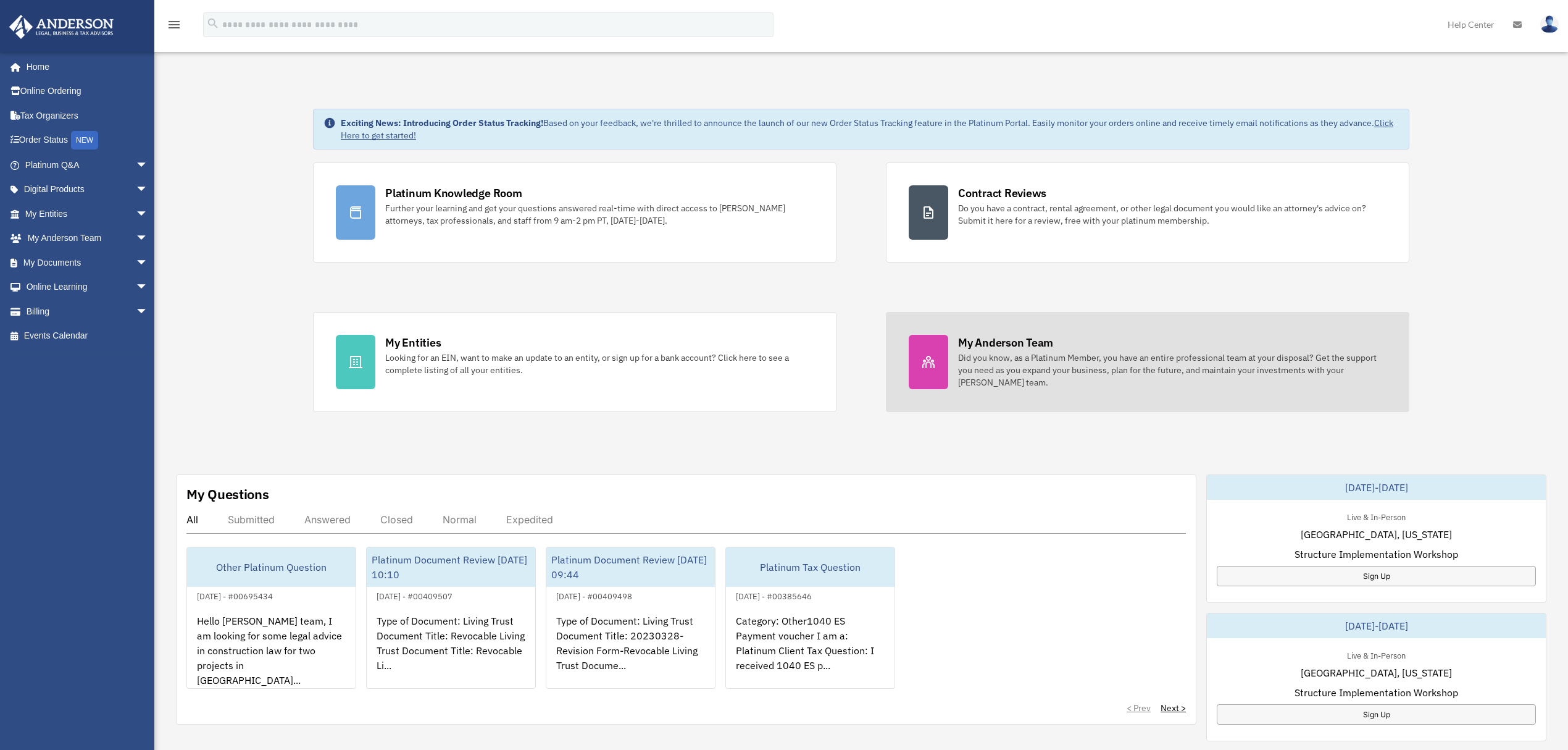
click at [1060, 351] on div "My [PERSON_NAME] Team Did you know, as a Platinum Member, you have an entire pr…" at bounding box center [1172, 361] width 429 height 54
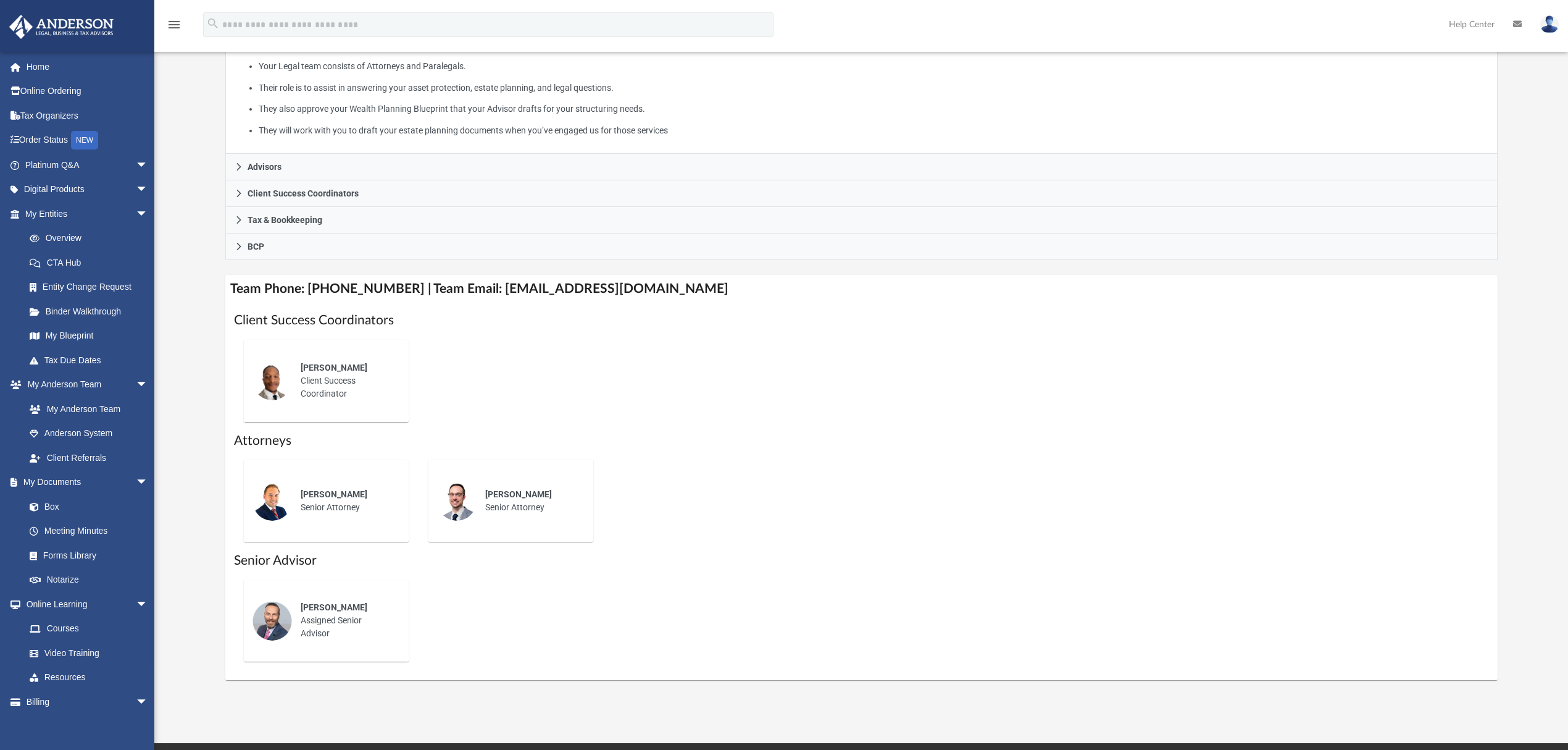
scroll to position [237, 0]
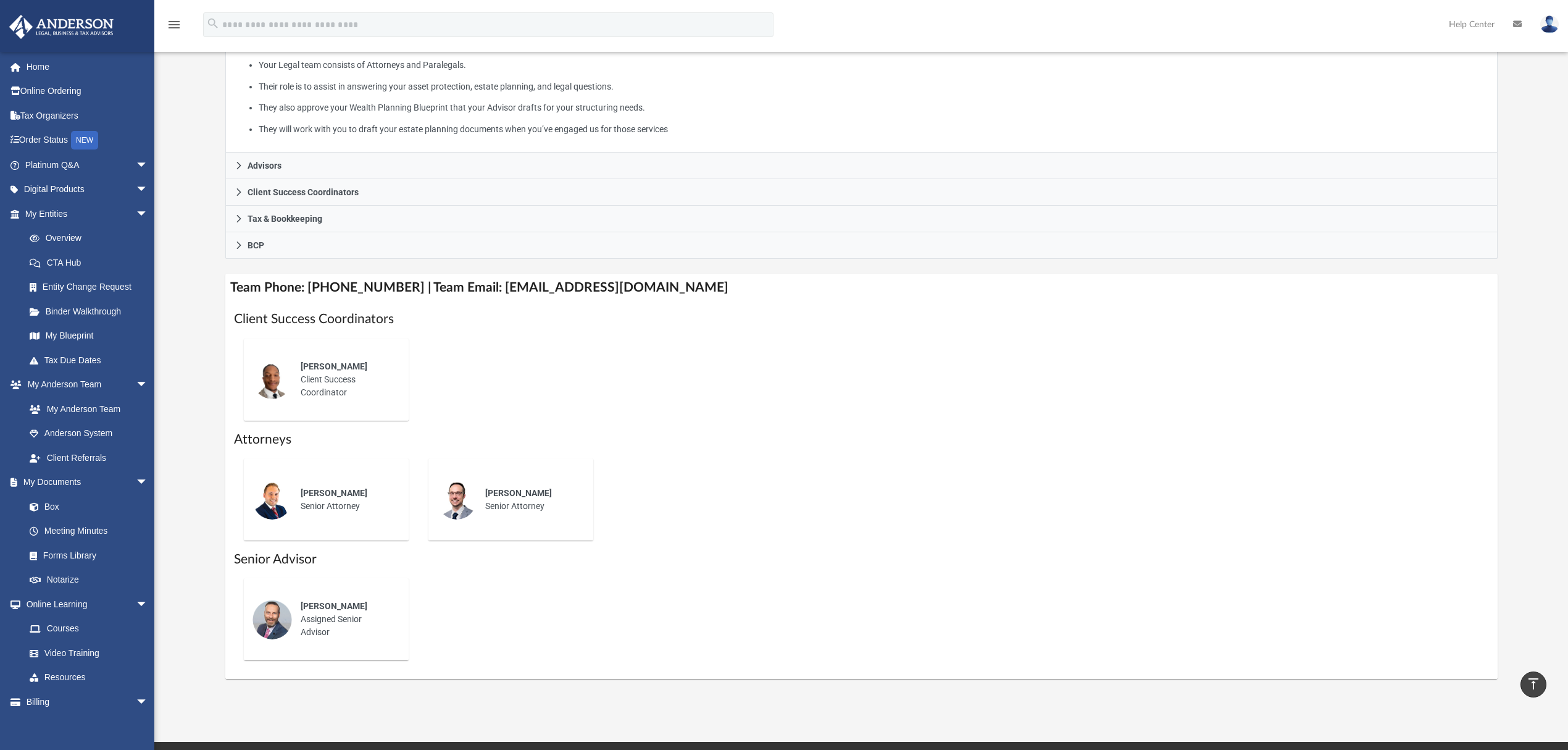
click at [335, 614] on div "Corey Posgay Assigned Senior Advisor" at bounding box center [345, 620] width 108 height 56
click at [274, 620] on img at bounding box center [272, 620] width 39 height 39
click at [304, 604] on span "Corey Posgay" at bounding box center [333, 605] width 67 height 10
drag, startPoint x: 341, startPoint y: 604, endPoint x: 358, endPoint y: 602, distance: 17.1
click at [342, 604] on span "Corey Posgay" at bounding box center [333, 605] width 67 height 10
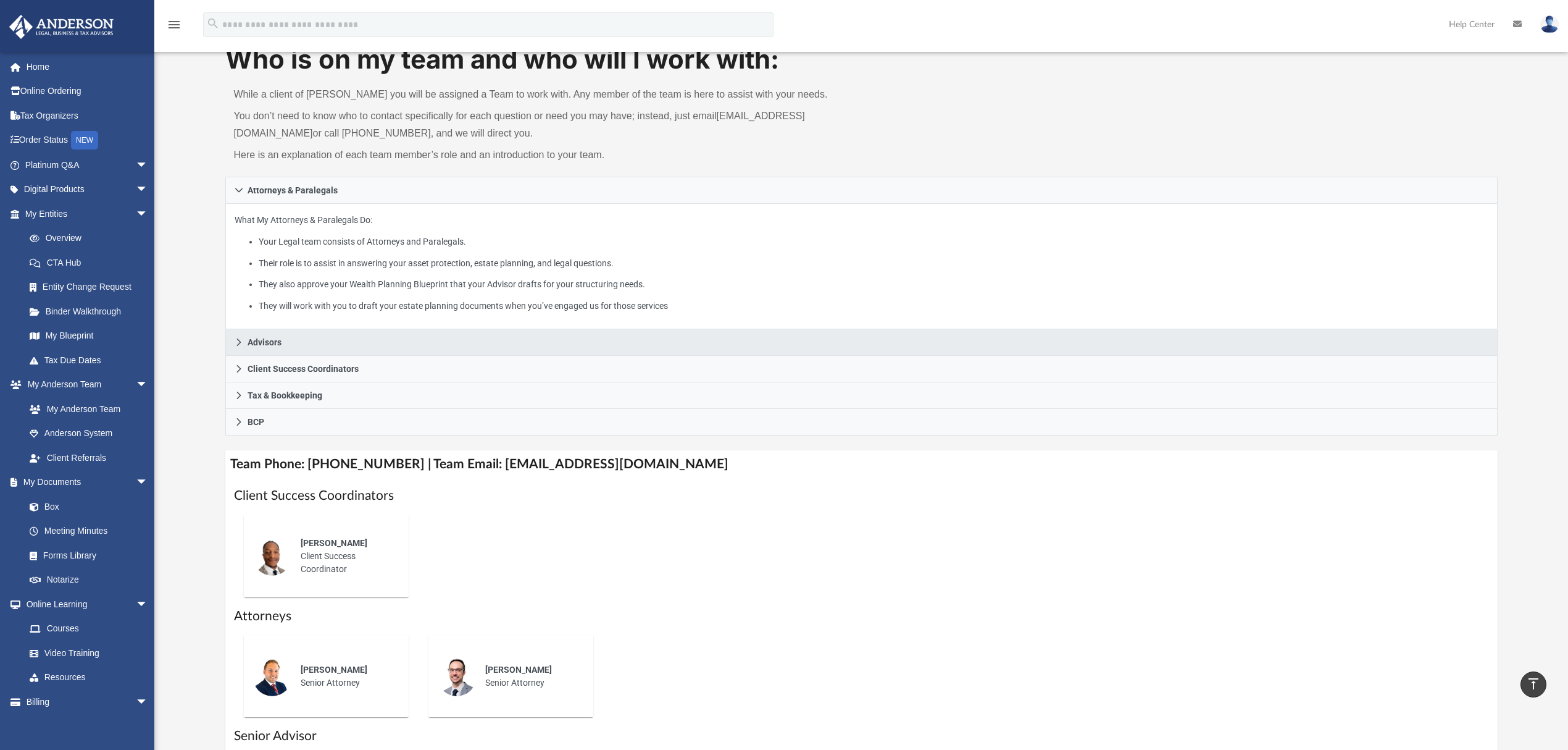
scroll to position [60, 0]
click at [255, 340] on span "Advisors" at bounding box center [265, 343] width 34 height 8
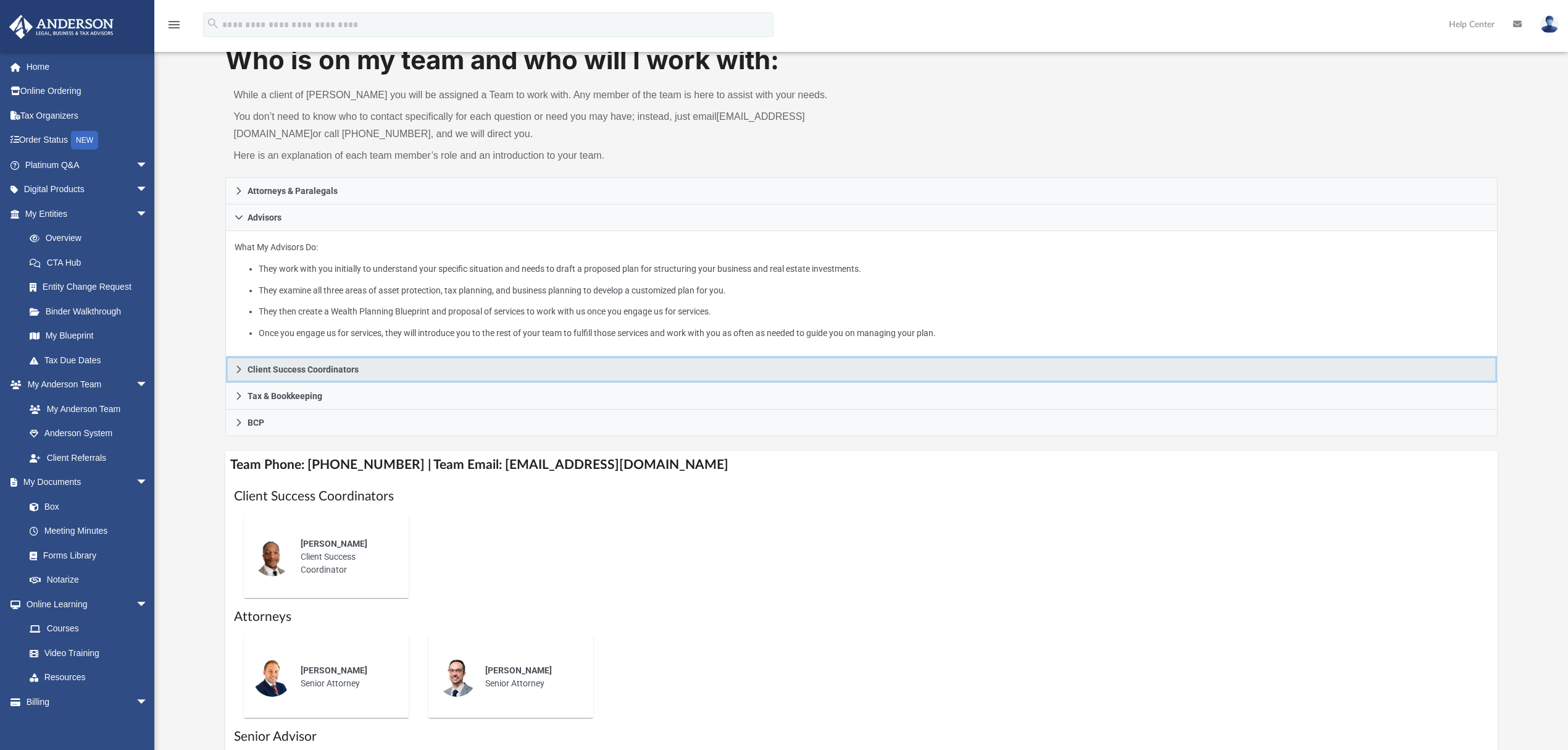
click at [314, 371] on span "Client Success Coordinators" at bounding box center [303, 369] width 111 height 8
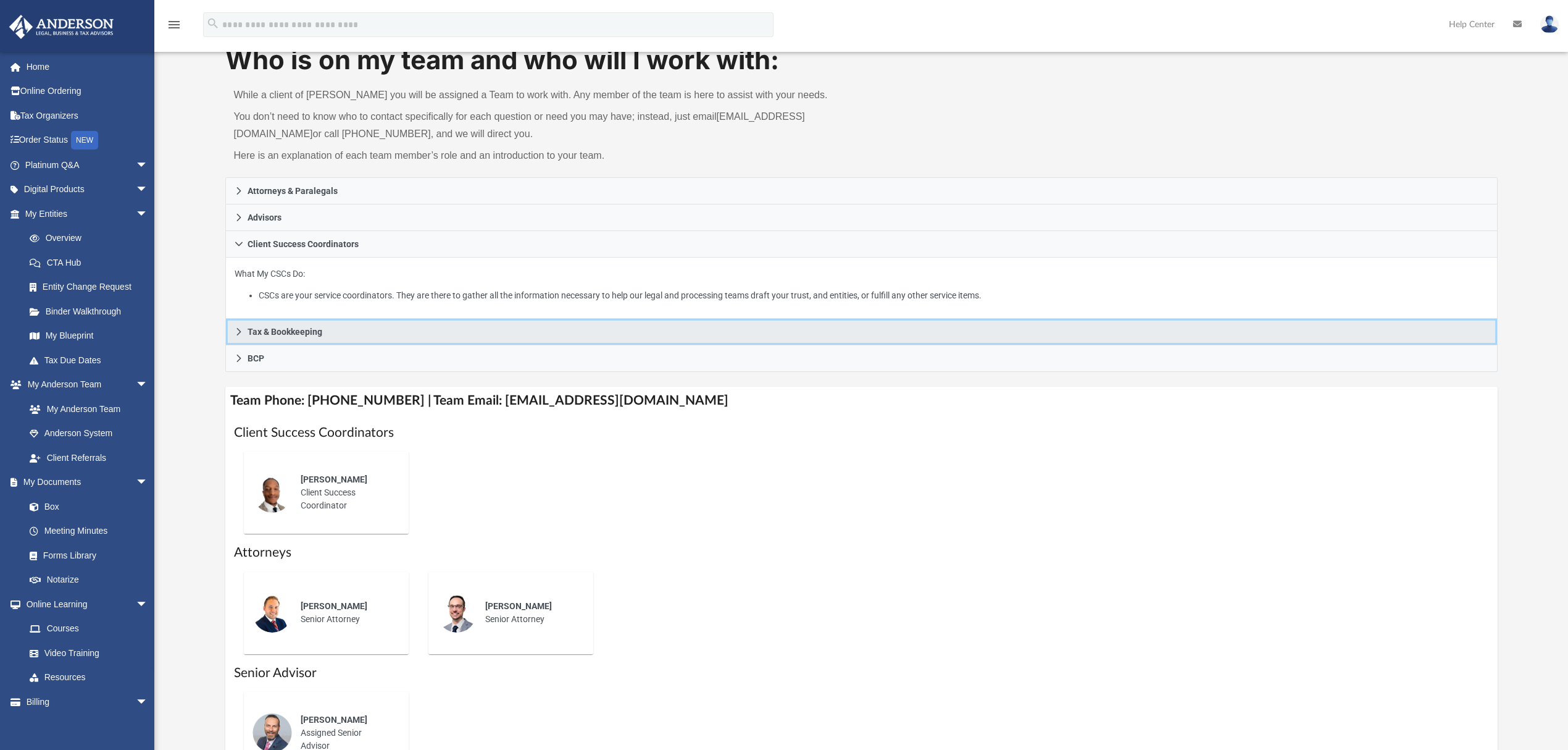
click at [287, 332] on span "Tax & Bookkeeping" at bounding box center [285, 331] width 75 height 8
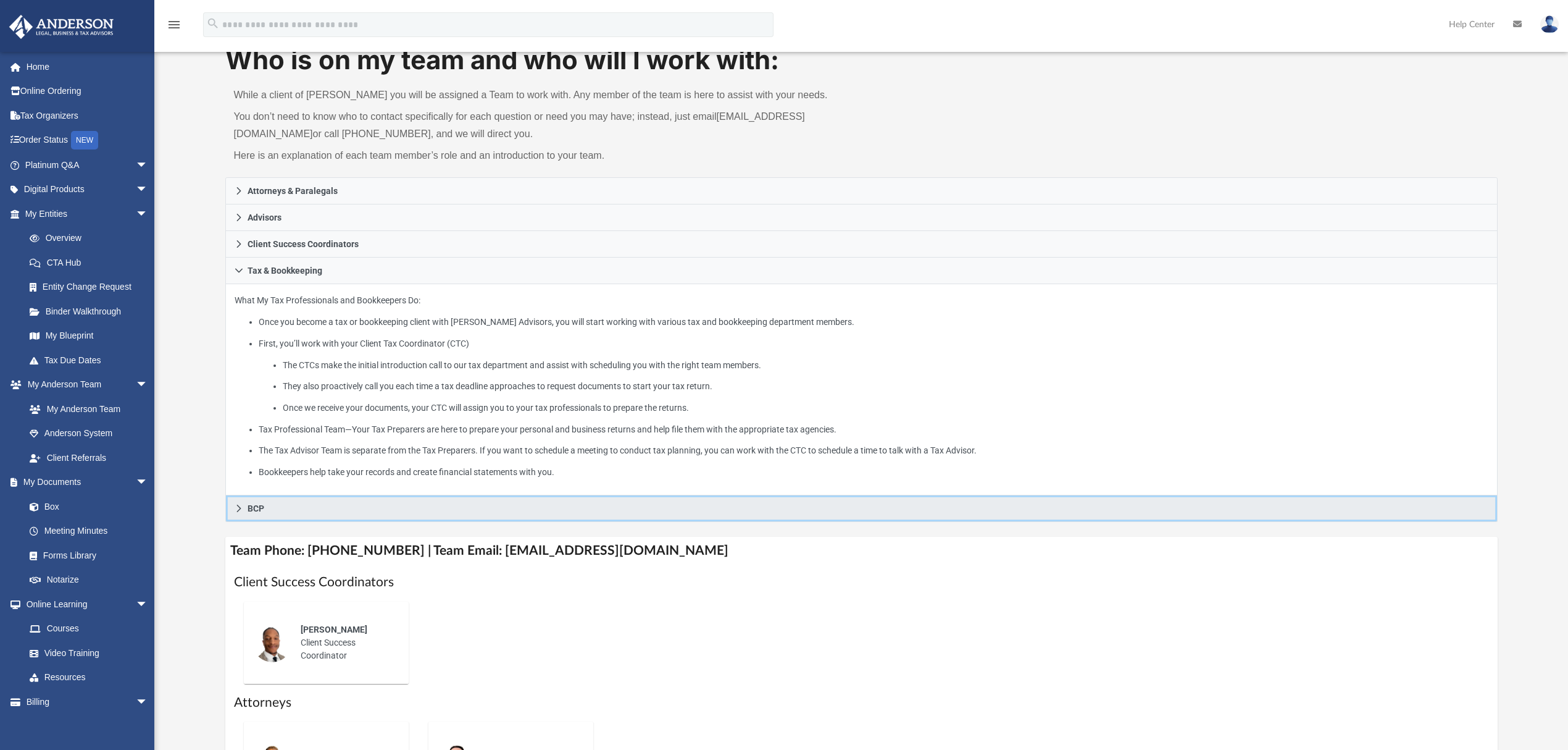
click at [250, 508] on span "BCP" at bounding box center [256, 508] width 17 height 8
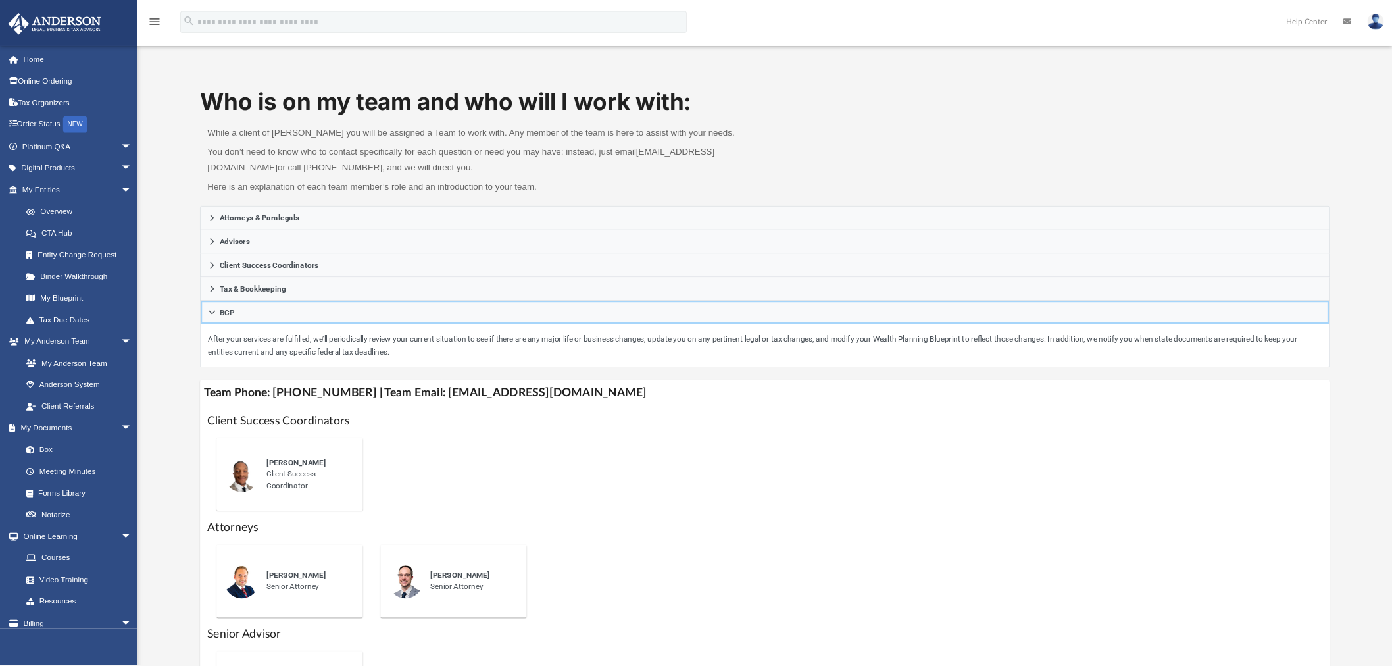
scroll to position [0, 0]
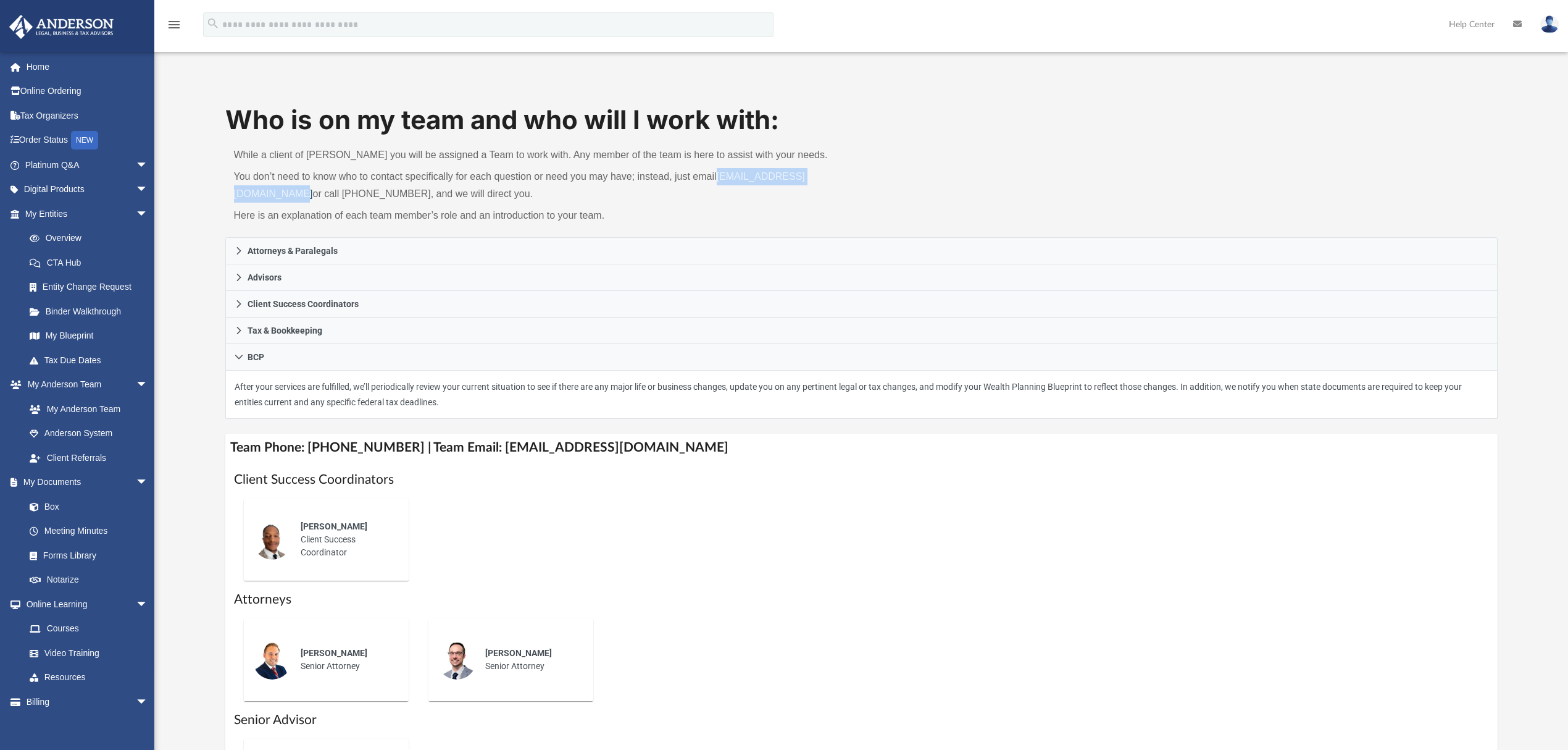
drag, startPoint x: 230, startPoint y: 195, endPoint x: 376, endPoint y: 198, distance: 146.0
click at [376, 198] on div "While a client of Anderson you will be assigned a Team to work with. Any member…" at bounding box center [543, 188] width 636 height 99
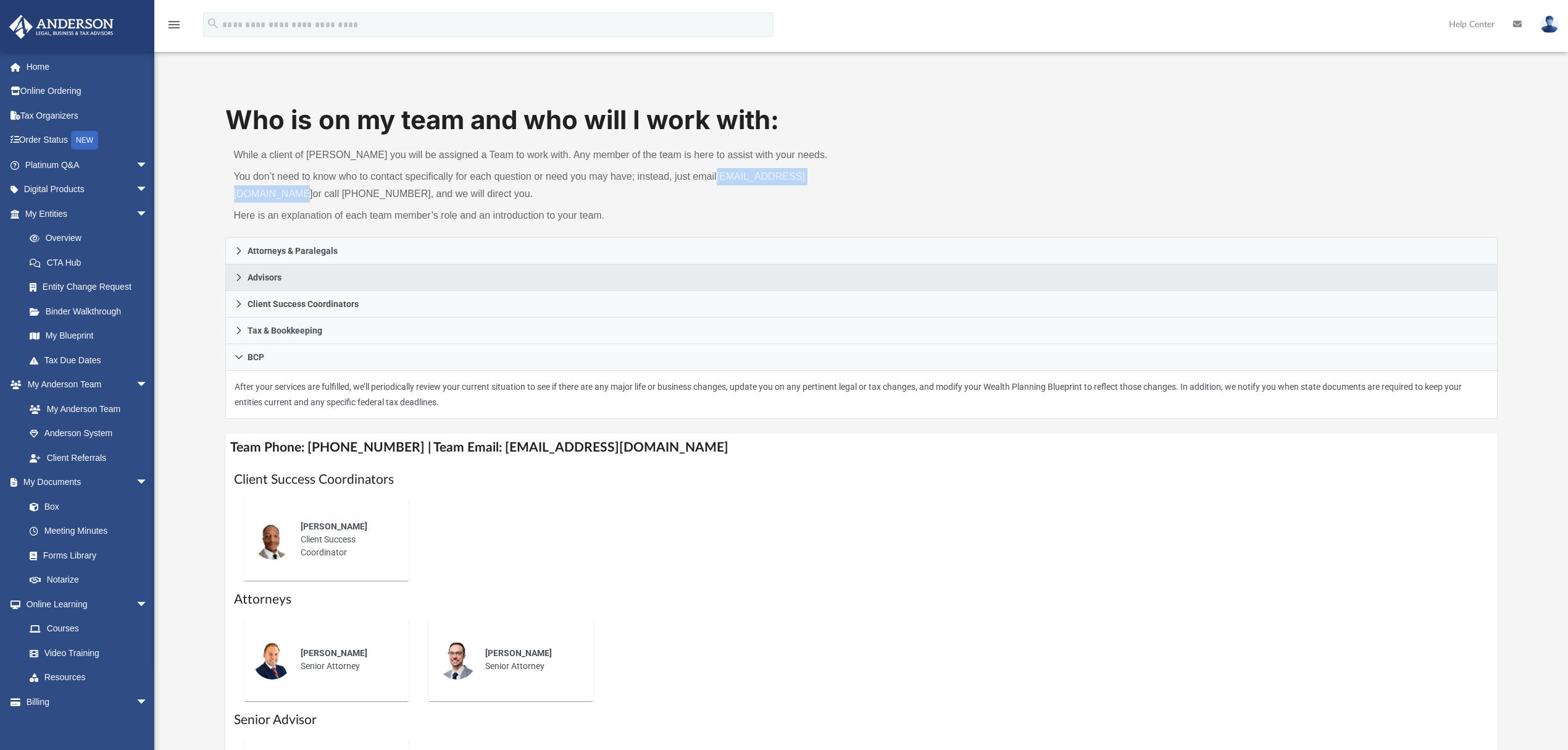
copy link "myteam@andersonadvisors.com"
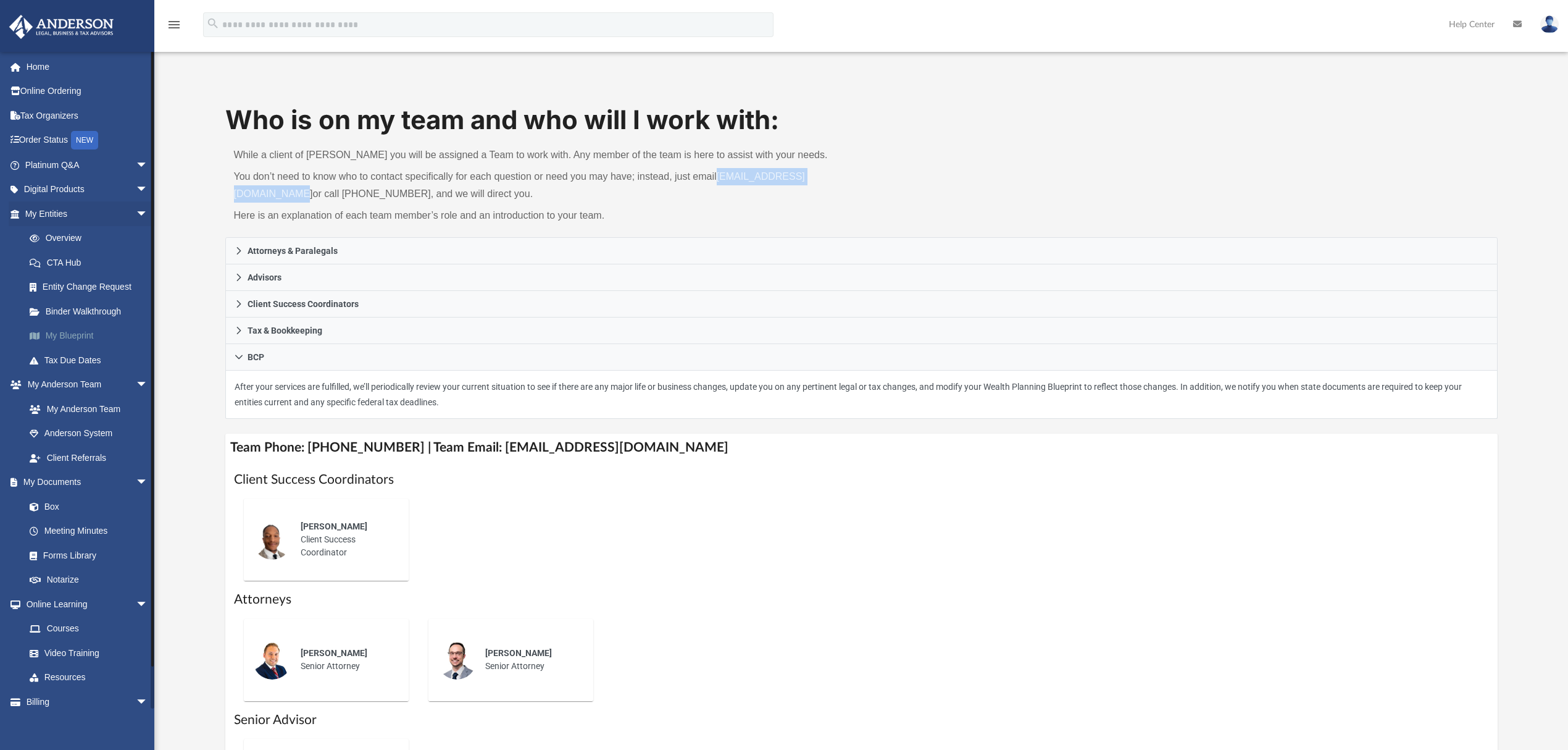
click at [85, 334] on link "My Blueprint" at bounding box center [91, 336] width 149 height 24
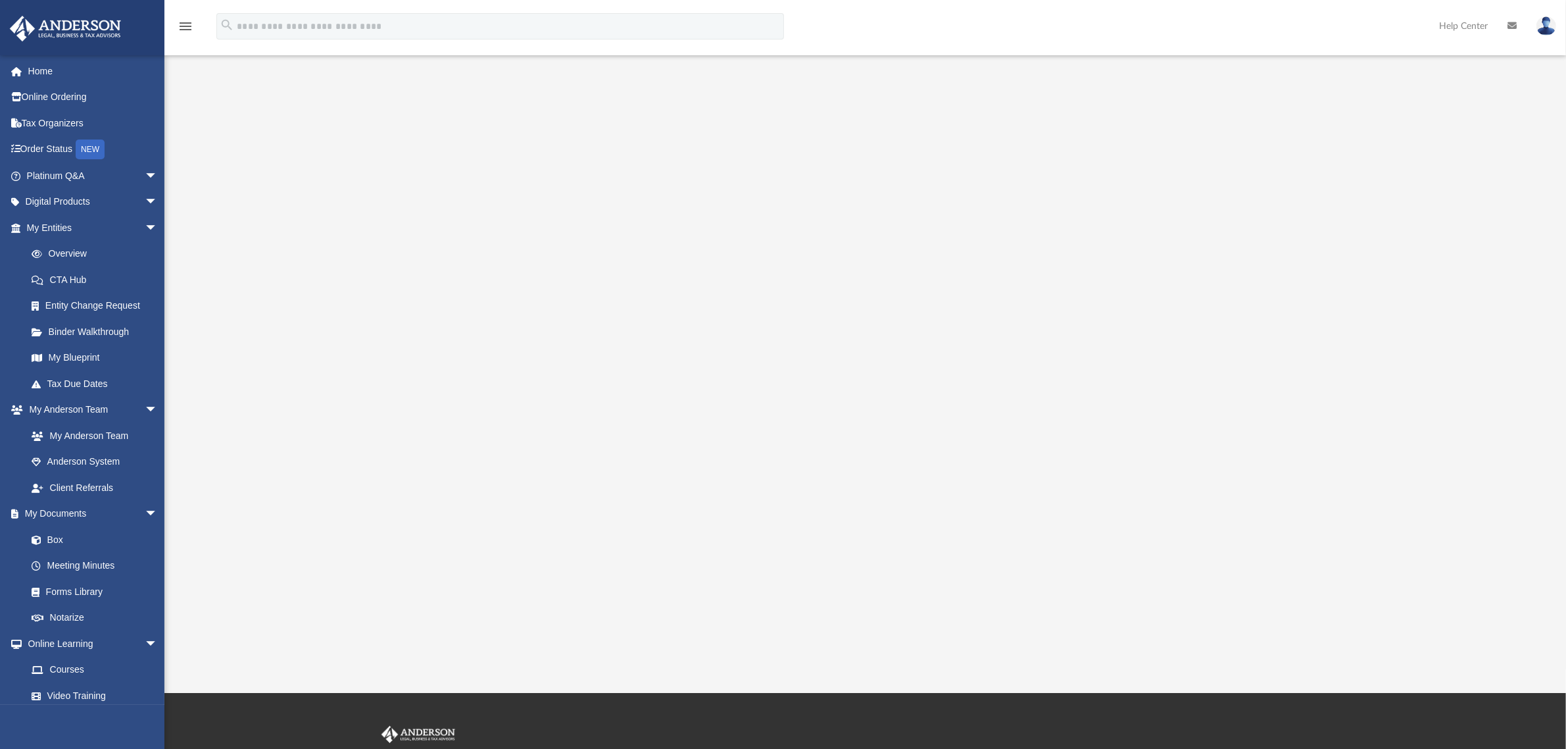
click at [385, 314] on div at bounding box center [866, 367] width 1262 height 526
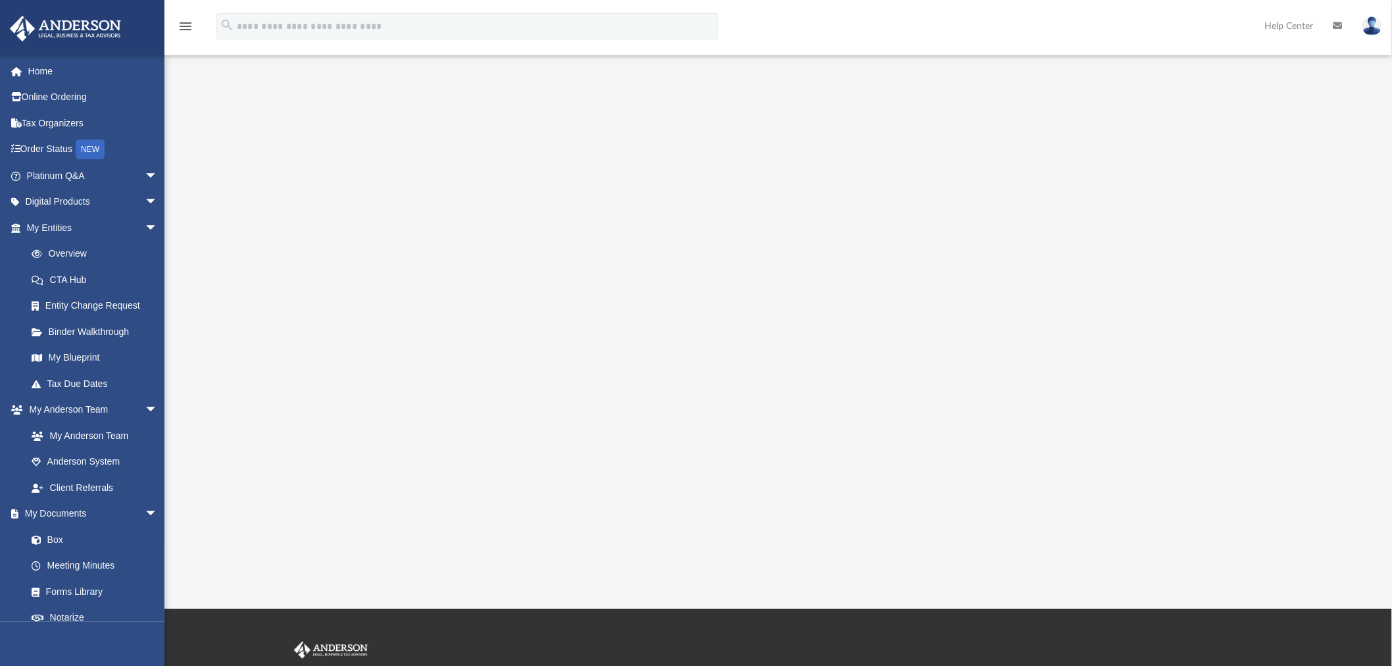
scroll to position [69, 0]
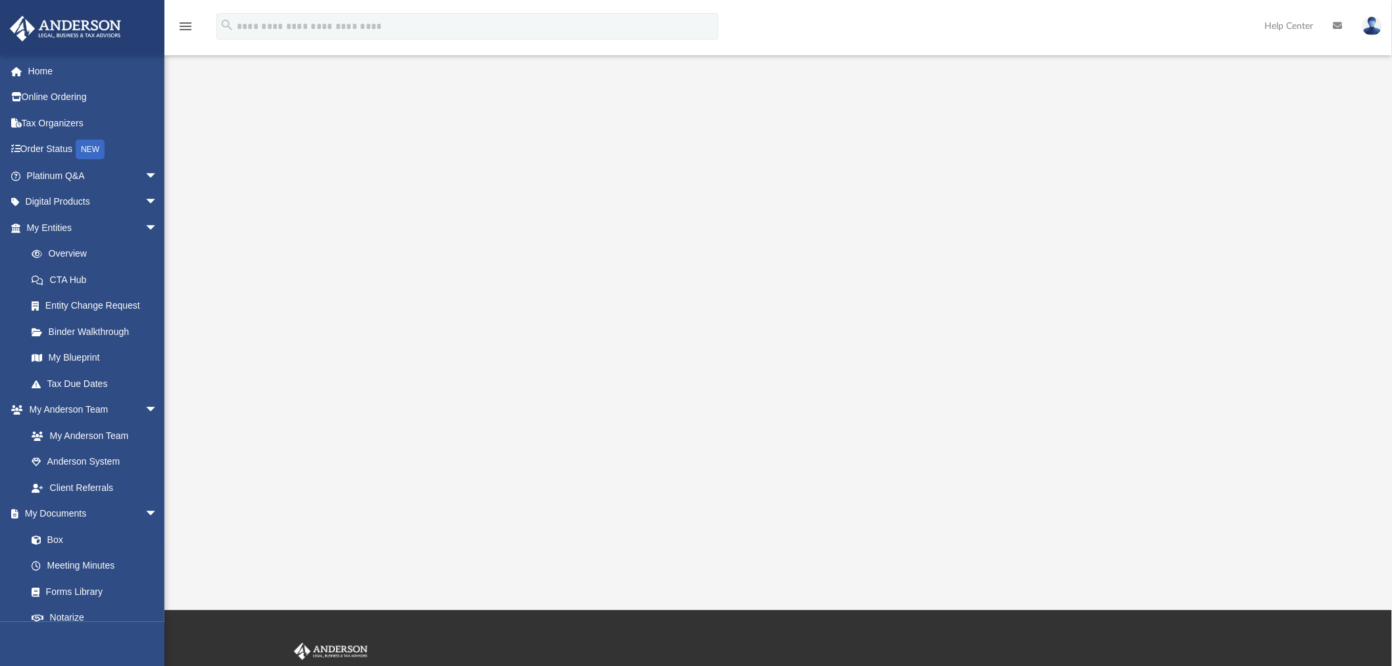
click at [1123, 575] on div "App georgkraus360@gmail.com Sign Out georgkraus360@gmail.com Home Online Orderi…" at bounding box center [696, 270] width 1392 height 679
